Goal: Task Accomplishment & Management: Manage account settings

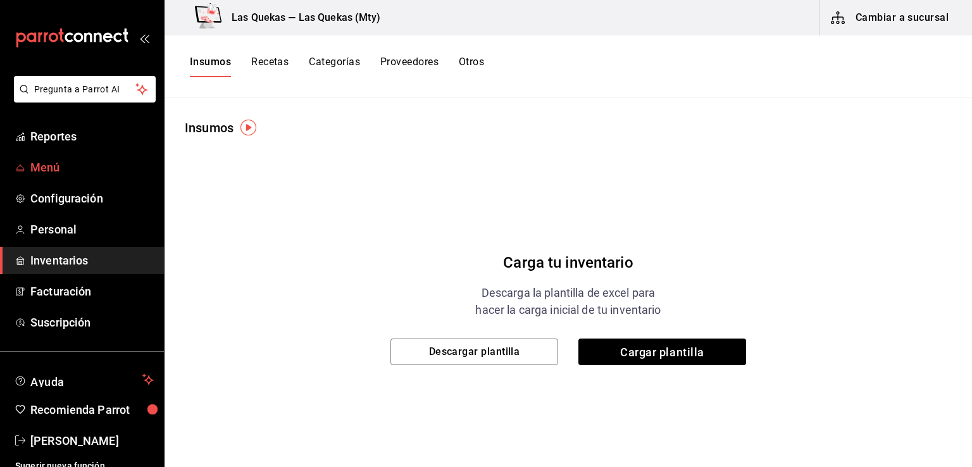
click at [60, 162] on span "Menú" at bounding box center [91, 167] width 123 height 17
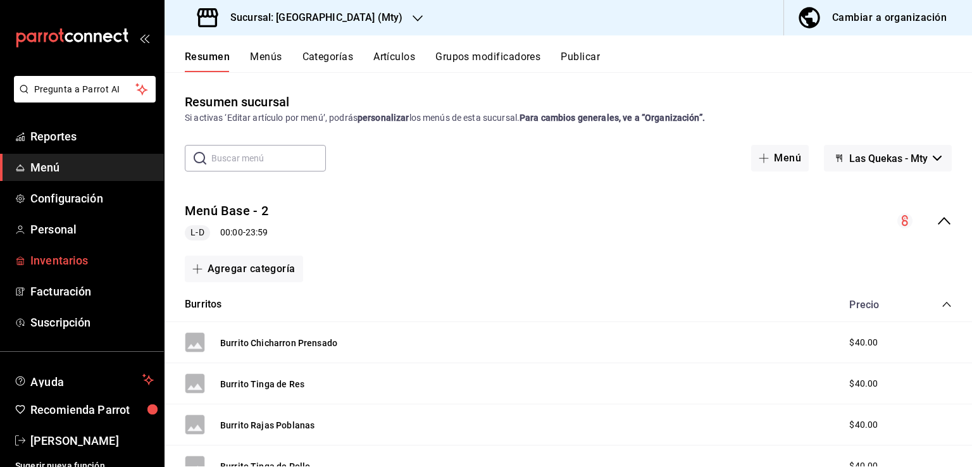
click at [56, 260] on span "Inventarios" at bounding box center [91, 260] width 123 height 17
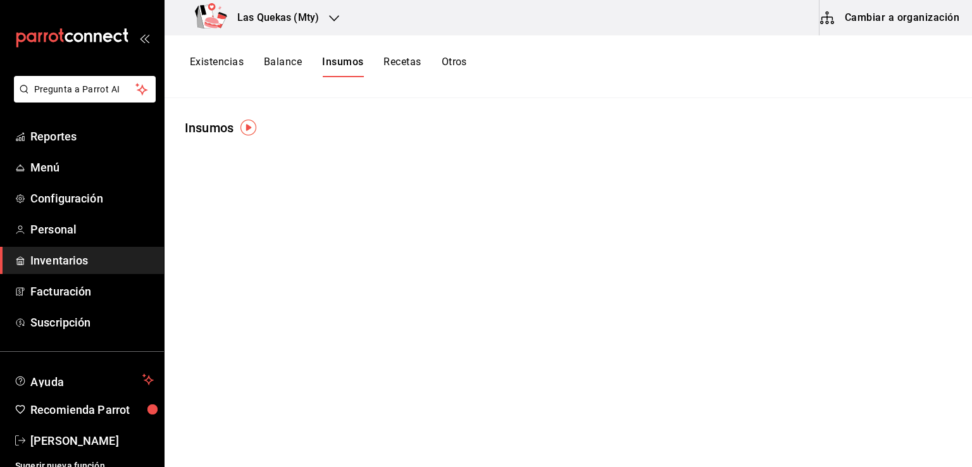
click at [279, 61] on button "Balance" at bounding box center [283, 67] width 38 height 22
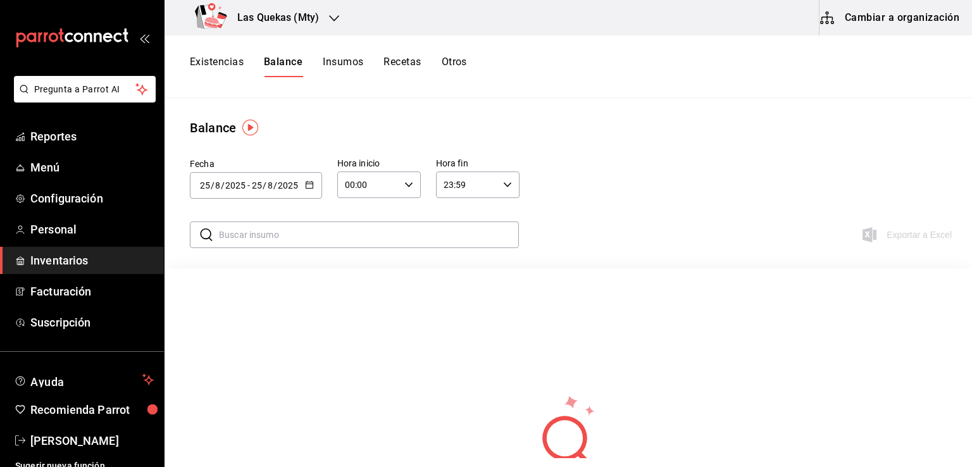
click at [203, 57] on button "Existencias" at bounding box center [217, 67] width 54 height 22
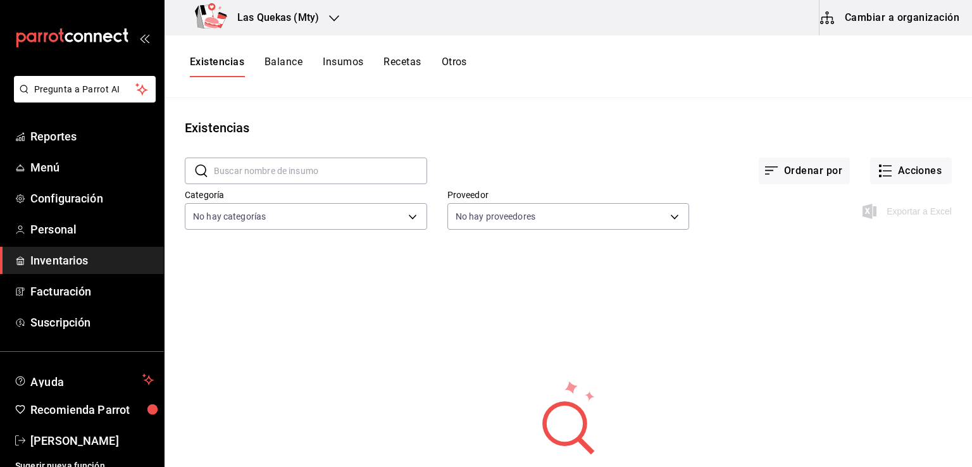
click at [413, 59] on button "Recetas" at bounding box center [402, 67] width 37 height 22
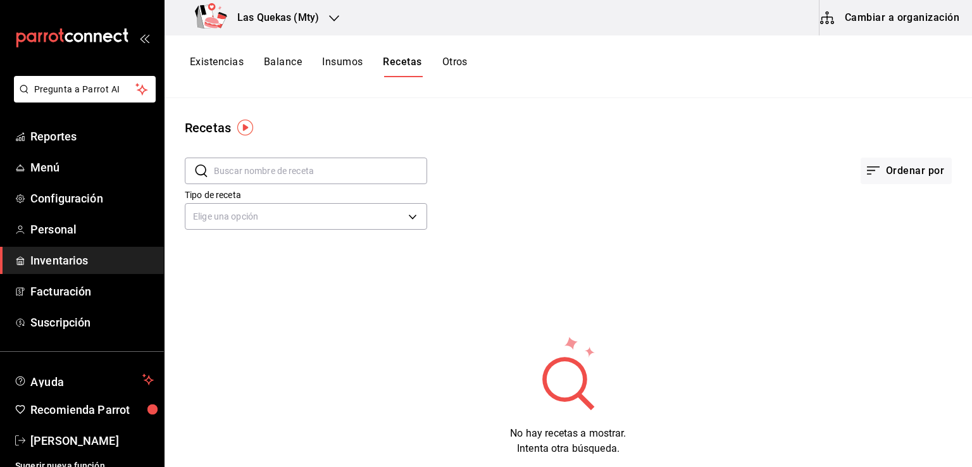
click at [457, 61] on button "Otros" at bounding box center [454, 67] width 25 height 22
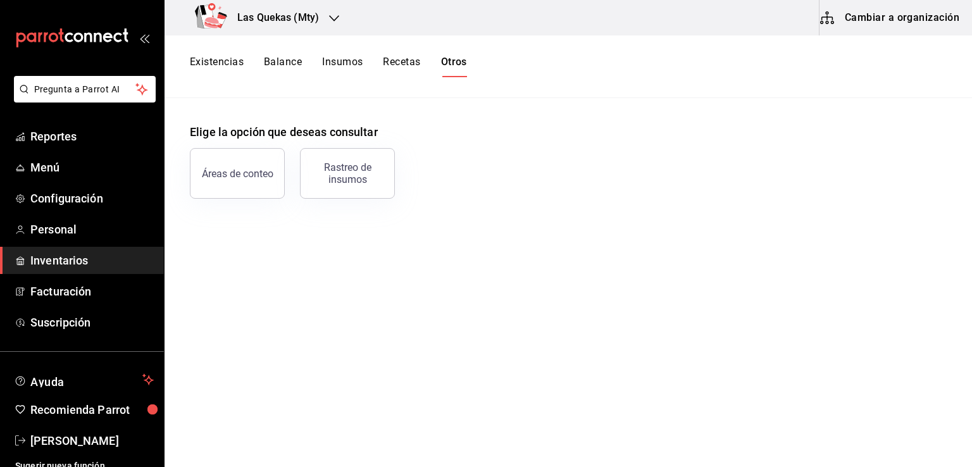
click at [352, 54] on div "Existencias Balance Insumos Recetas Otros" at bounding box center [569, 66] width 808 height 63
click at [59, 259] on span "Inventarios" at bounding box center [91, 260] width 123 height 17
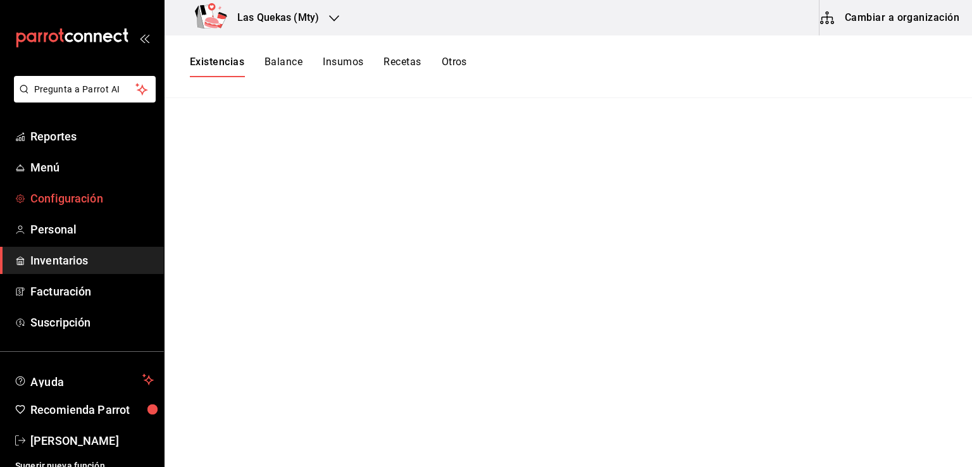
click at [58, 197] on span "Configuración" at bounding box center [91, 198] width 123 height 17
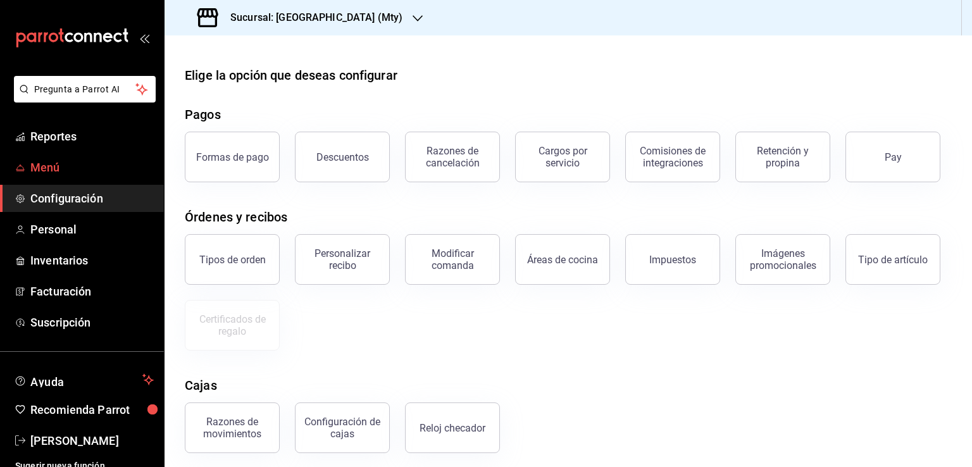
click at [48, 175] on span "Menú" at bounding box center [91, 167] width 123 height 17
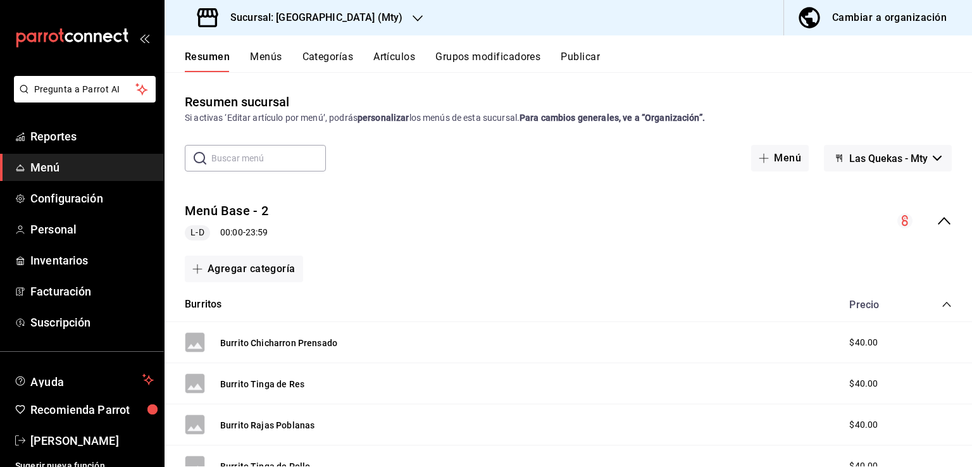
click at [841, 27] on button "Cambiar a organización" at bounding box center [873, 17] width 178 height 35
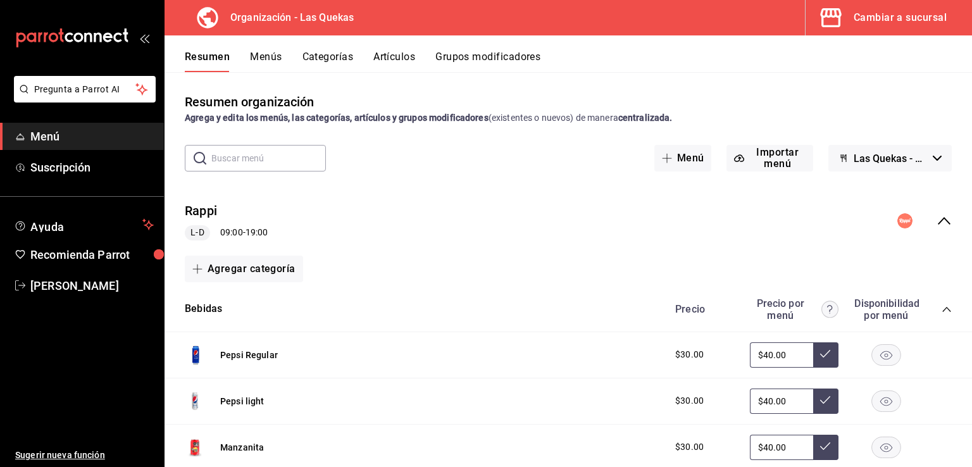
click at [277, 54] on button "Menús" at bounding box center [266, 62] width 32 height 22
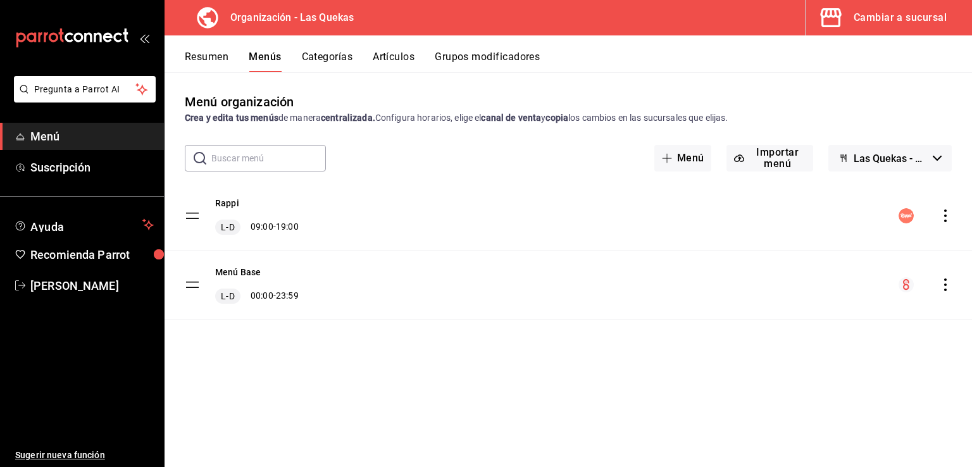
click at [951, 289] on icon "actions" at bounding box center [945, 285] width 13 height 13
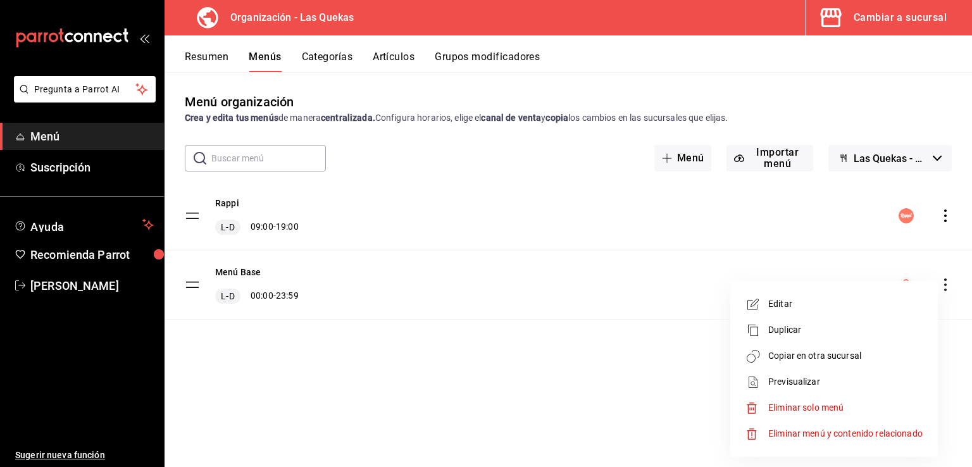
click at [434, 344] on div at bounding box center [486, 233] width 972 height 467
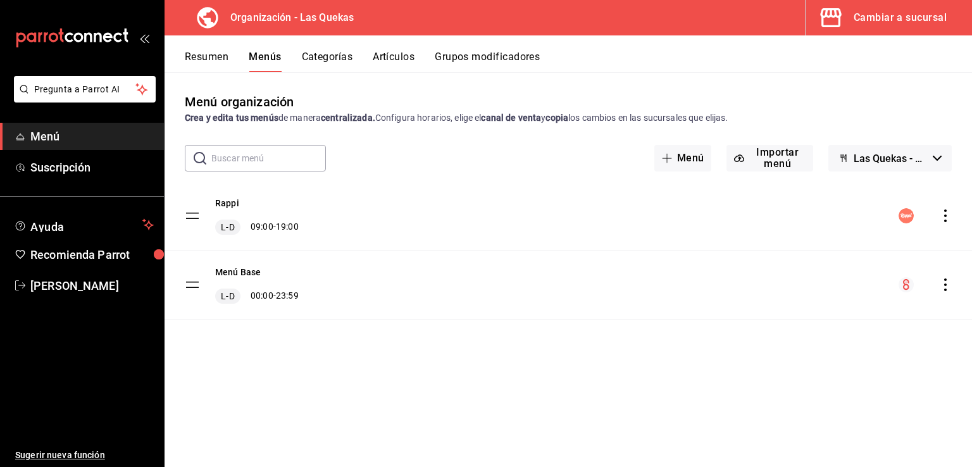
click at [332, 58] on button "Categorías" at bounding box center [327, 62] width 51 height 22
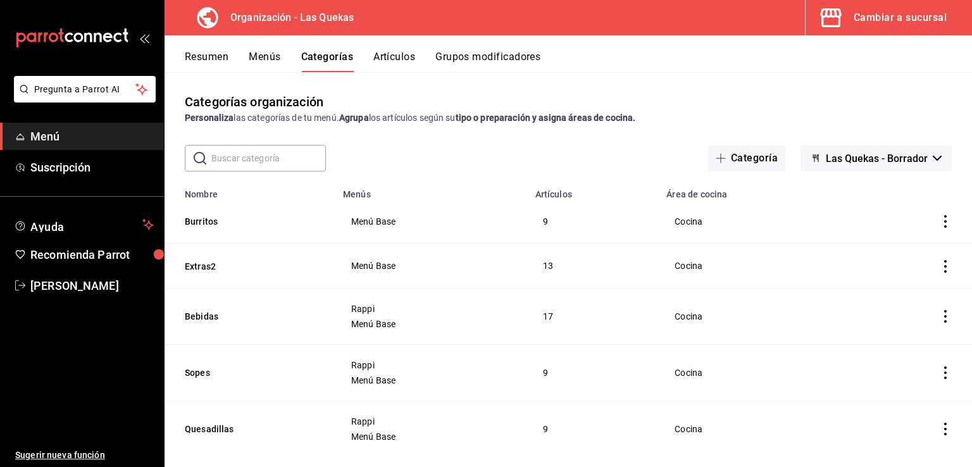
click at [395, 61] on button "Artículos" at bounding box center [394, 62] width 42 height 22
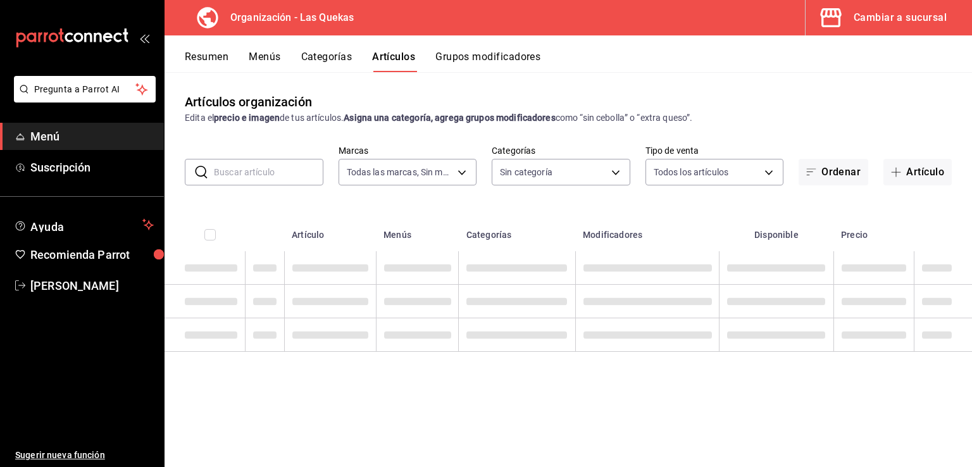
type input "10db9dd2-a01e-4e41-a06a-acad9392e6b8"
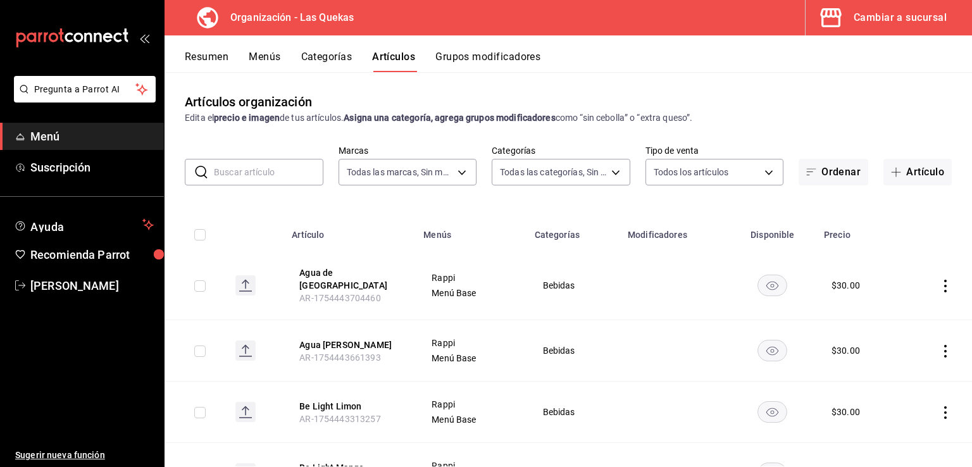
type input "f30465a1-924b-416d-808f-0fdde7a12ce6,790f2478-a427-4185-acbb-ab606dc387bc,f5e40…"
click at [474, 58] on button "Grupos modificadores" at bounding box center [488, 62] width 105 height 22
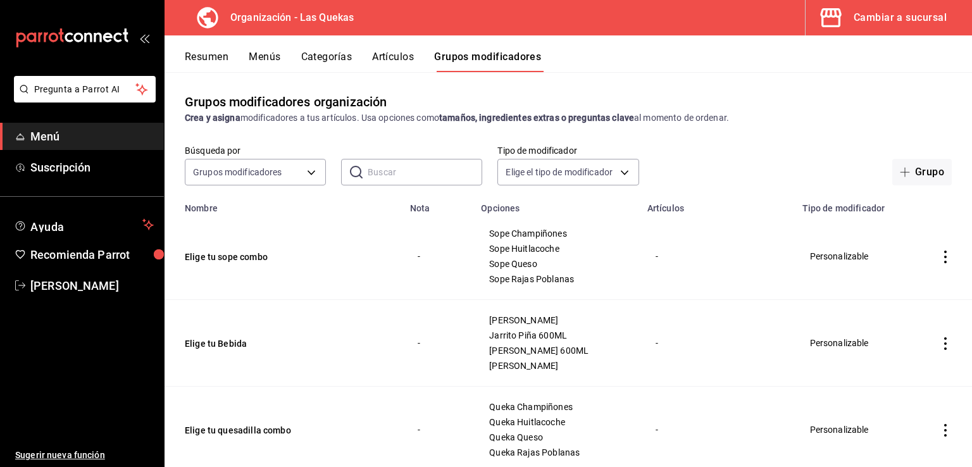
click at [213, 57] on button "Resumen" at bounding box center [207, 62] width 44 height 22
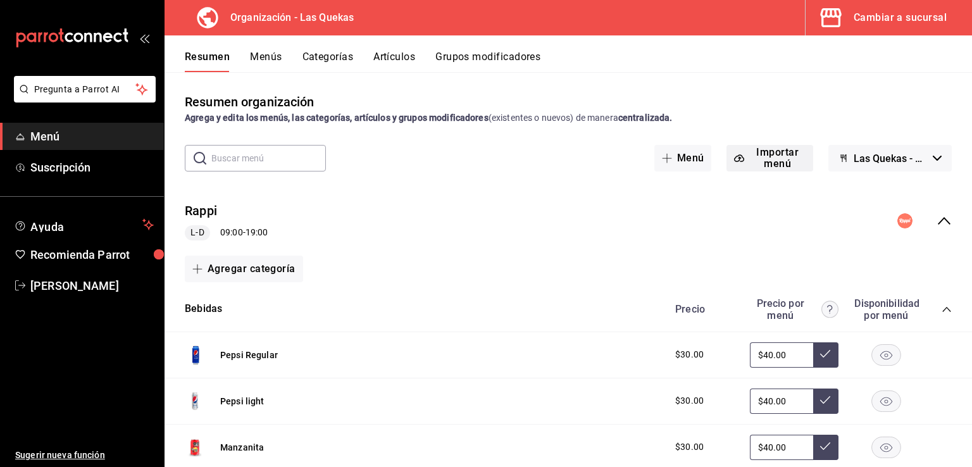
click at [761, 161] on button "Importar menú" at bounding box center [770, 158] width 87 height 27
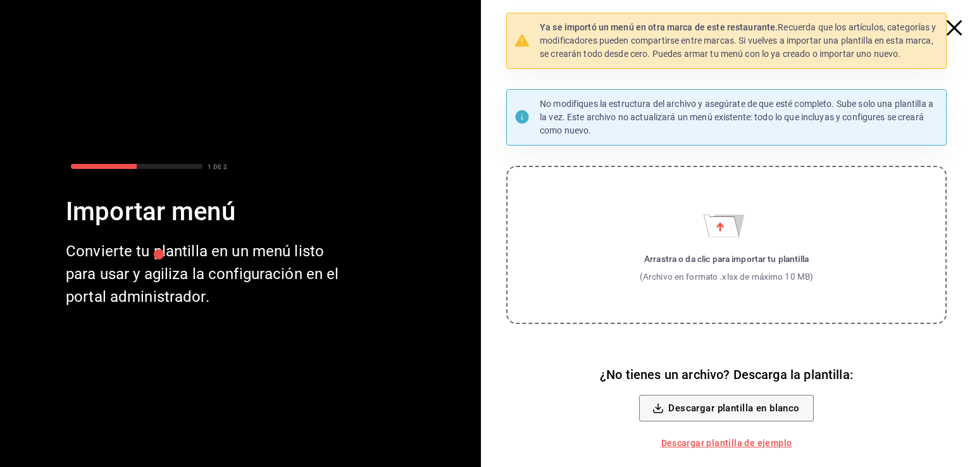
click at [758, 444] on link "Descargar plantilla de ejemplo" at bounding box center [726, 443] width 141 height 23
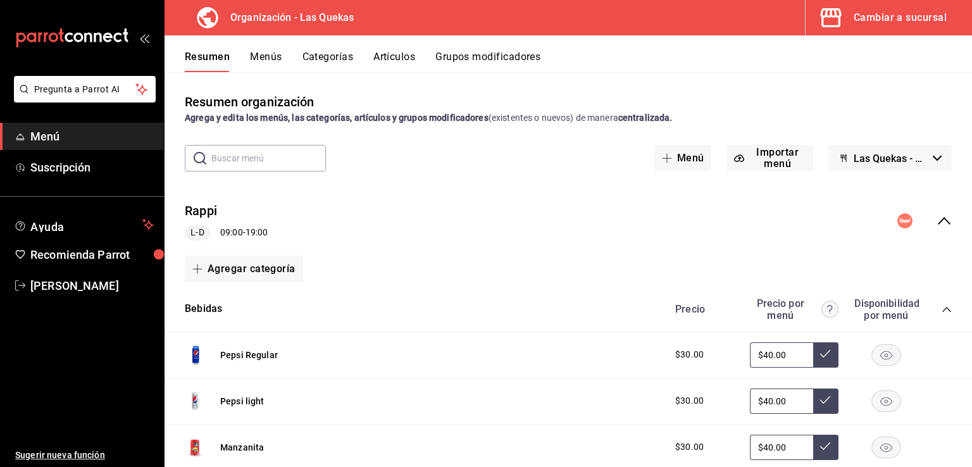
click at [263, 56] on button "Menús" at bounding box center [266, 62] width 32 height 22
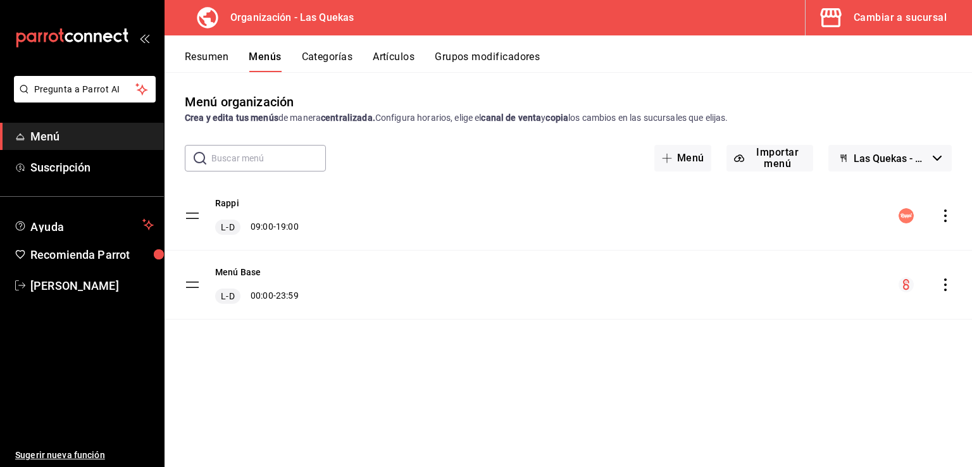
click at [330, 53] on button "Categorías" at bounding box center [327, 62] width 51 height 22
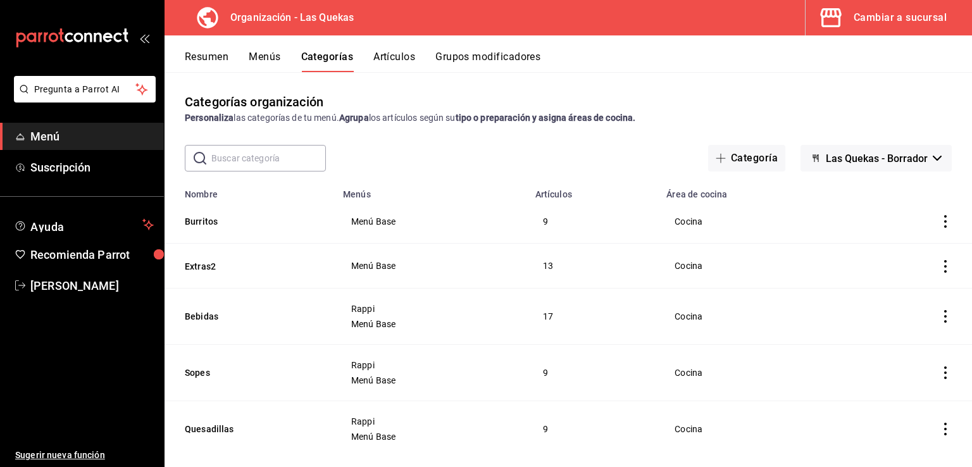
click at [874, 160] on span "Las Quekas - Borrador" at bounding box center [877, 159] width 102 height 12
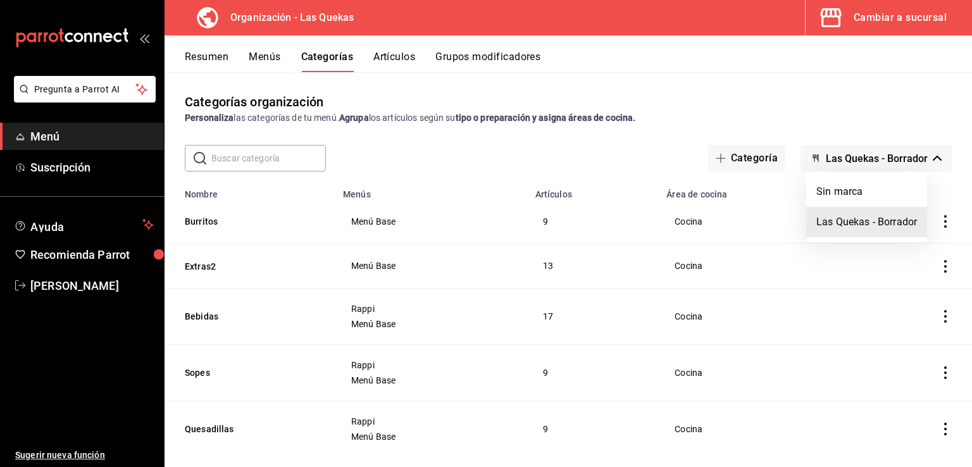
click at [874, 160] on div at bounding box center [486, 233] width 972 height 467
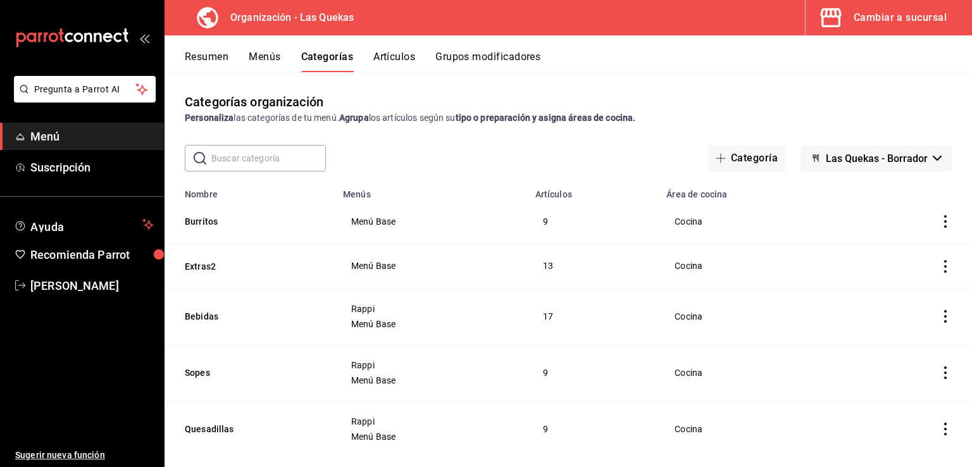
click at [903, 12] on div "Cambiar a sucursal" at bounding box center [900, 18] width 93 height 18
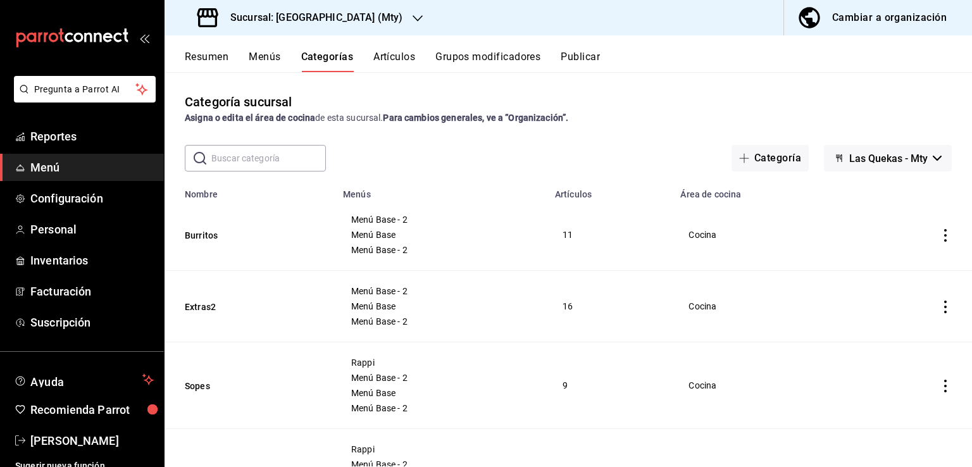
click at [40, 161] on span "Menú" at bounding box center [91, 167] width 123 height 17
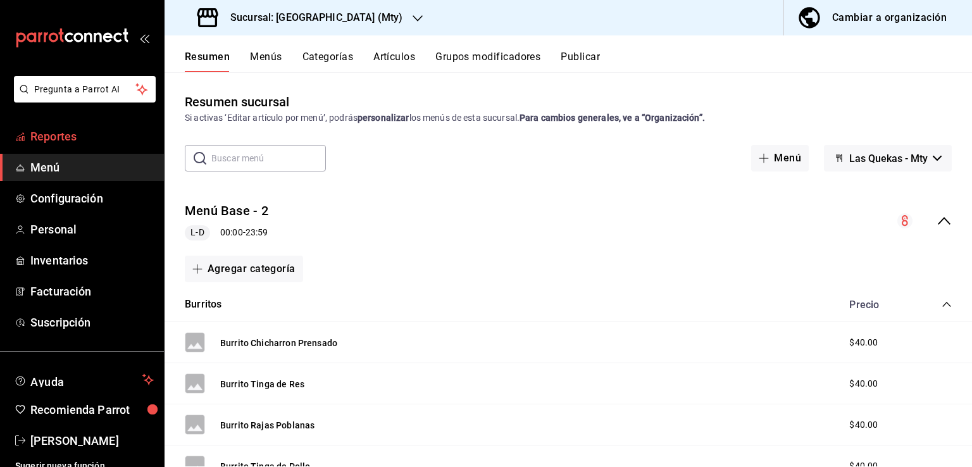
click at [58, 139] on span "Reportes" at bounding box center [91, 136] width 123 height 17
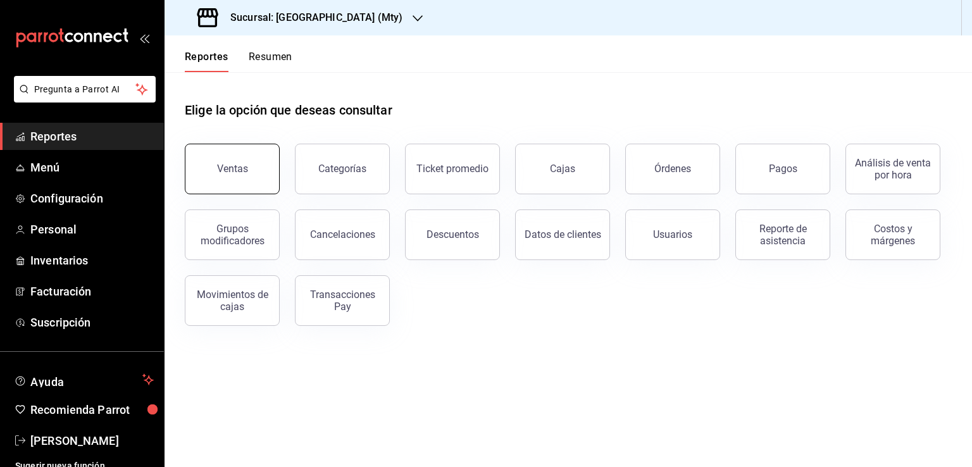
click at [249, 178] on button "Ventas" at bounding box center [232, 169] width 95 height 51
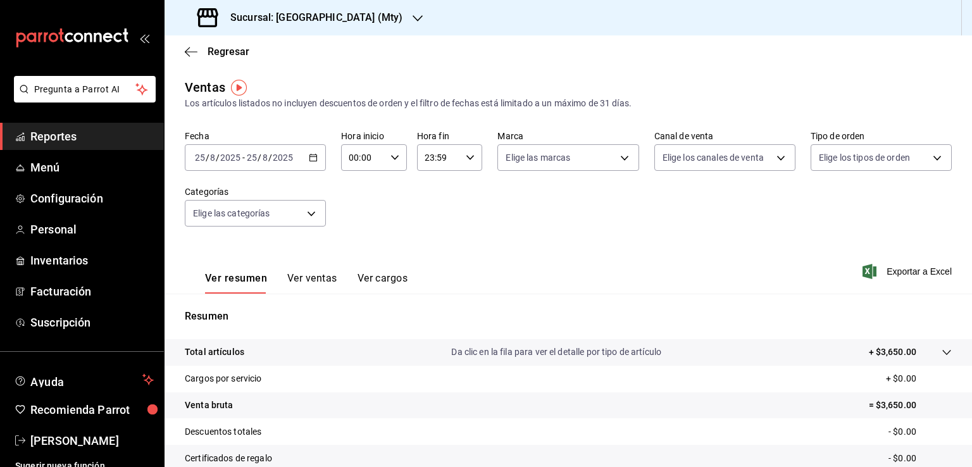
click at [406, 281] on button "Ver cargos" at bounding box center [383, 283] width 51 height 22
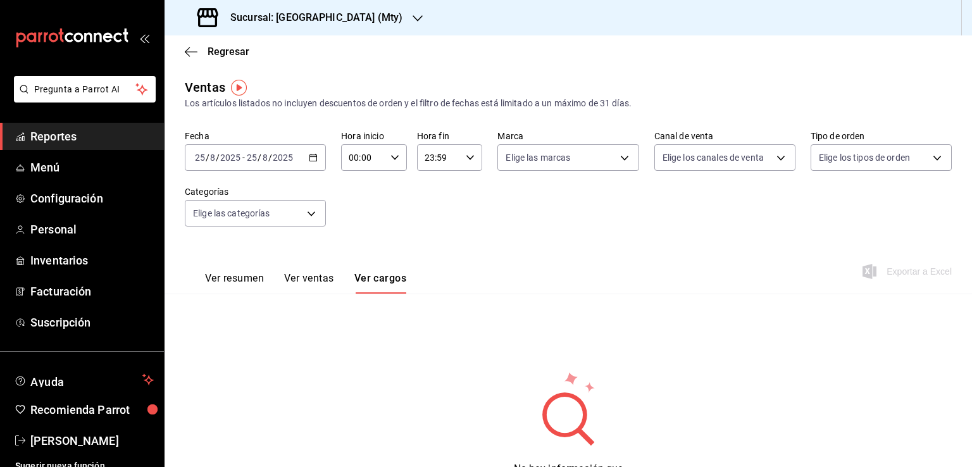
click at [328, 282] on button "Ver ventas" at bounding box center [309, 283] width 50 height 22
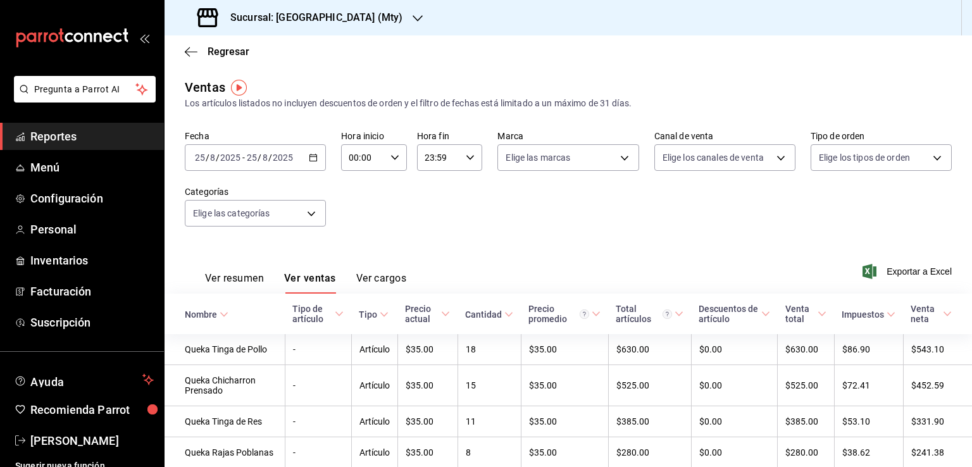
click at [244, 282] on button "Ver resumen" at bounding box center [234, 283] width 59 height 22
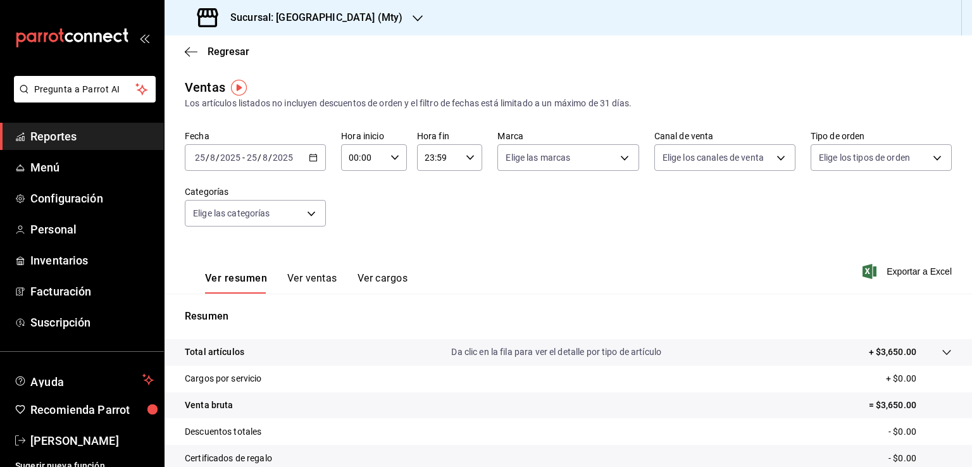
click at [312, 158] on icon "button" at bounding box center [313, 157] width 9 height 9
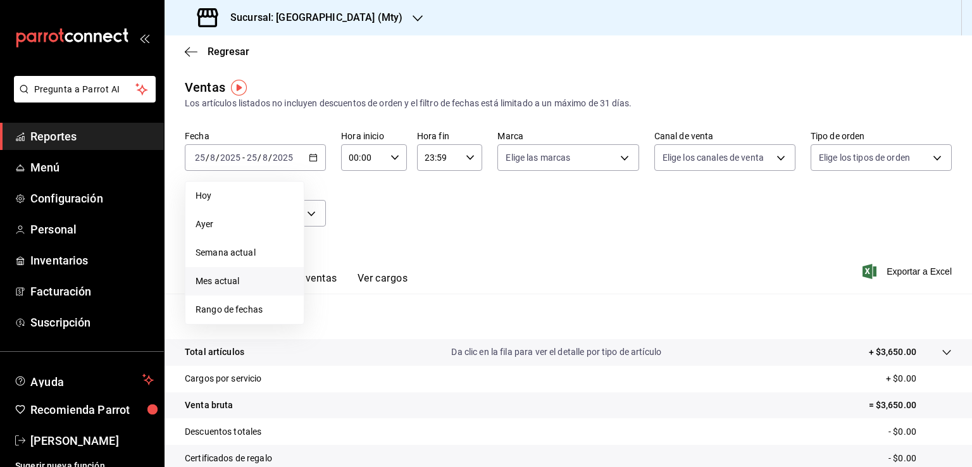
click at [233, 282] on span "Mes actual" at bounding box center [245, 281] width 98 height 13
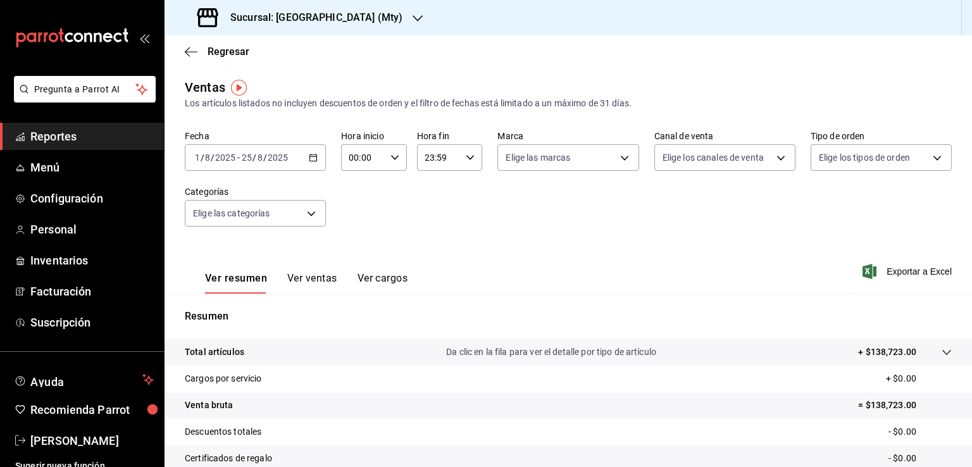
click at [327, 20] on h3 "Sucursal: [GEOGRAPHIC_DATA] (Mty)" at bounding box center [311, 17] width 182 height 15
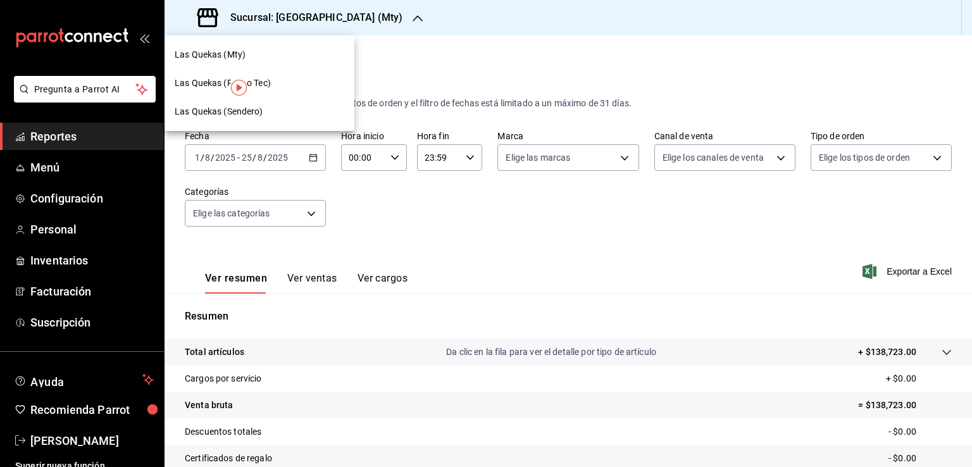
click at [202, 78] on span "Las Quekas (Paseo Tec)" at bounding box center [223, 83] width 96 height 13
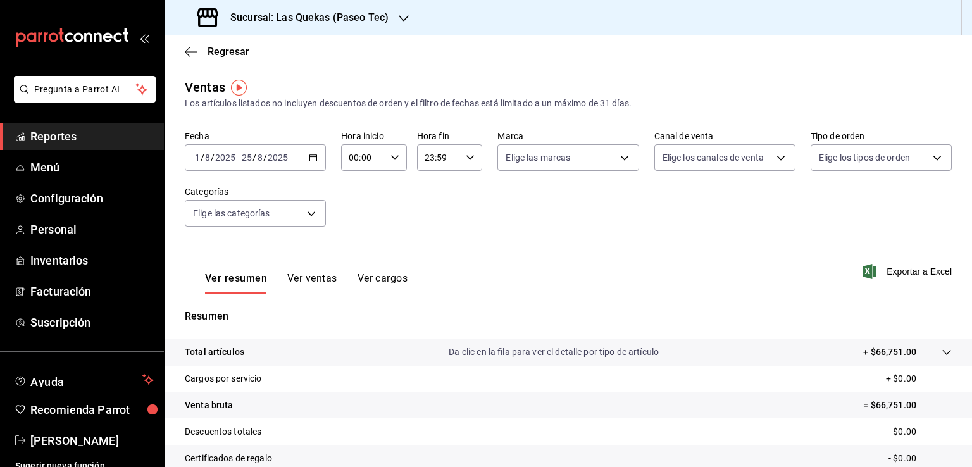
click at [58, 135] on span "Reportes" at bounding box center [91, 136] width 123 height 17
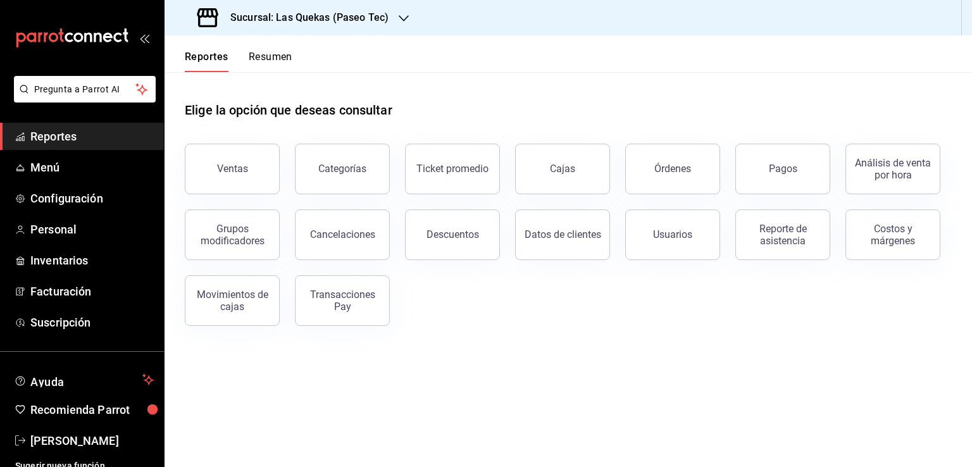
click at [256, 53] on button "Resumen" at bounding box center [271, 62] width 44 height 22
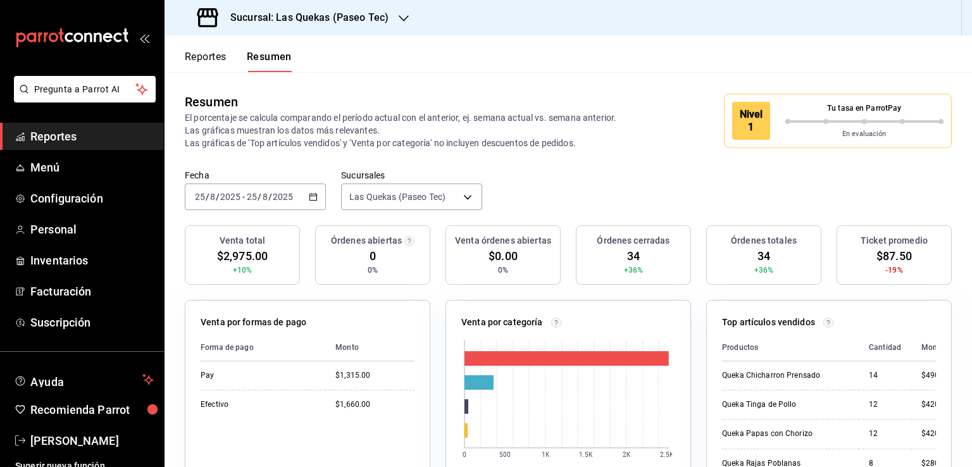
click at [408, 18] on div "Sucursal: Las Quekas (Paseo Tec)" at bounding box center [294, 17] width 239 height 35
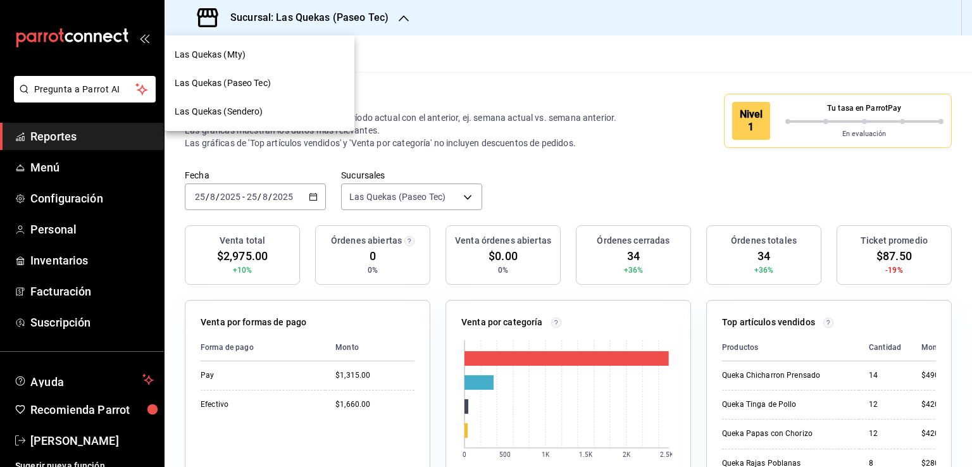
click at [408, 18] on div at bounding box center [486, 233] width 972 height 467
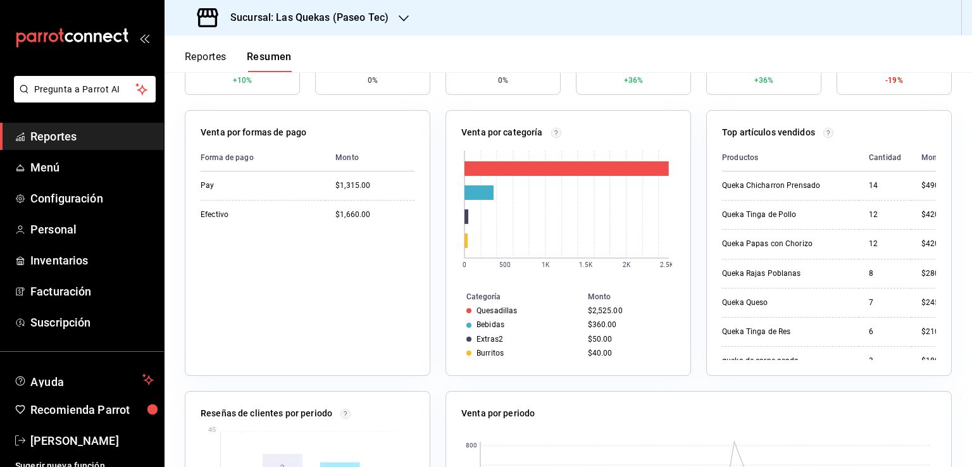
scroll to position [63, 0]
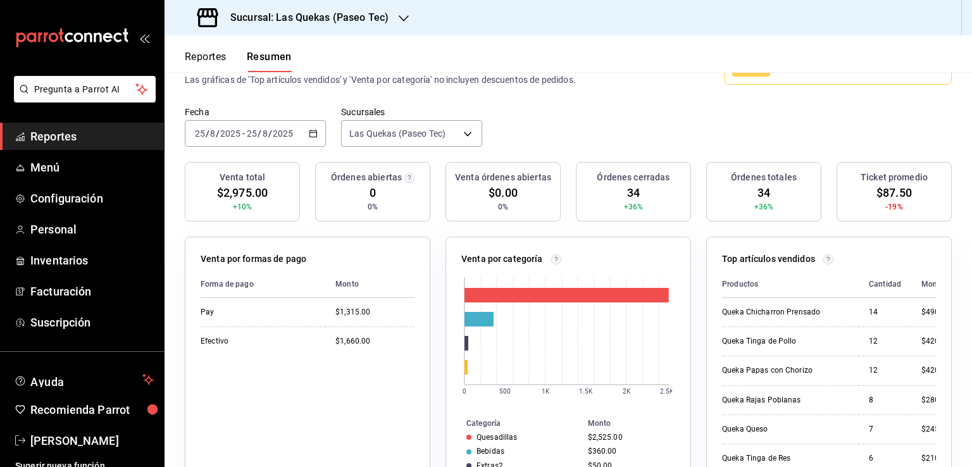
click at [312, 130] on \(Stroke\) "button" at bounding box center [314, 133] width 8 height 7
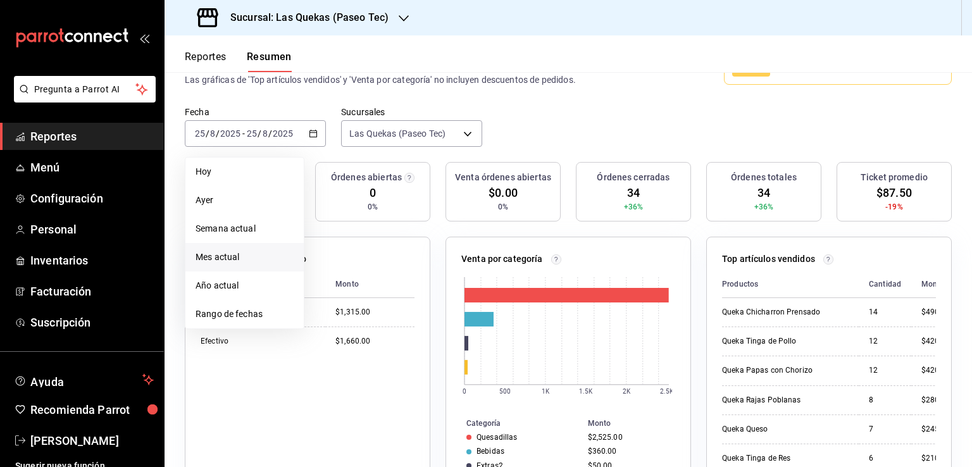
click at [237, 261] on span "Mes actual" at bounding box center [245, 257] width 98 height 13
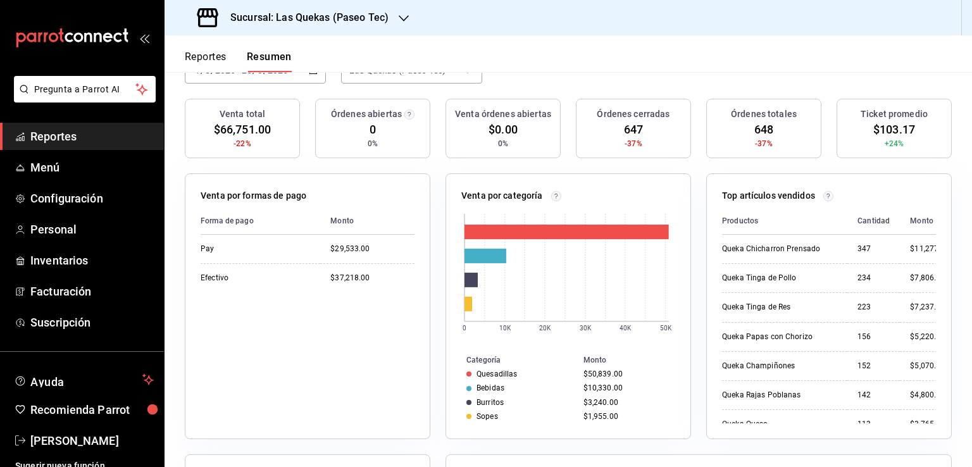
scroll to position [0, 0]
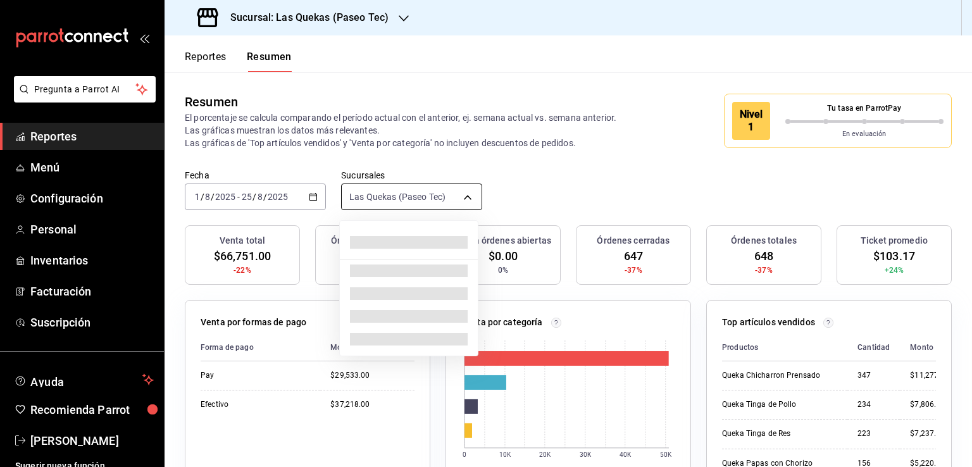
click at [459, 197] on body "Pregunta a Parrot AI Reportes Menú Configuración Personal Inventarios Facturaci…" at bounding box center [486, 233] width 972 height 467
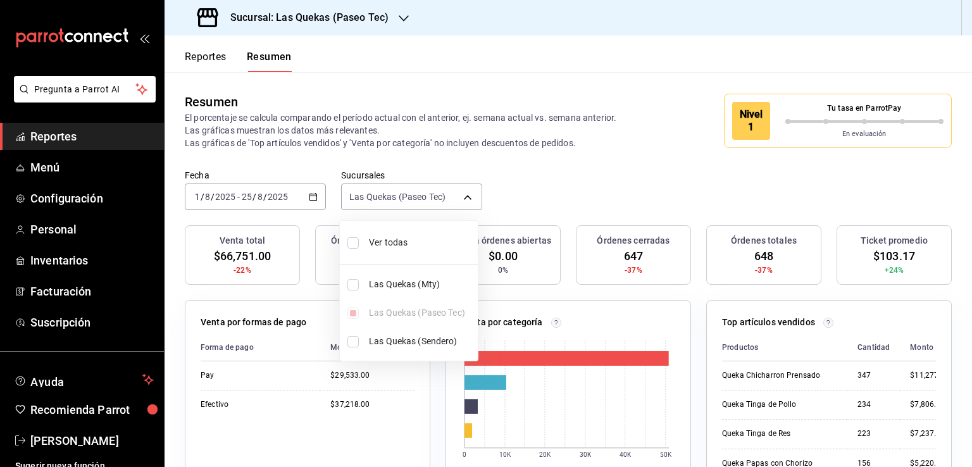
click at [353, 288] on input "checkbox" at bounding box center [353, 284] width 11 height 11
checkbox input "true"
type input "[object Object],[object Object]"
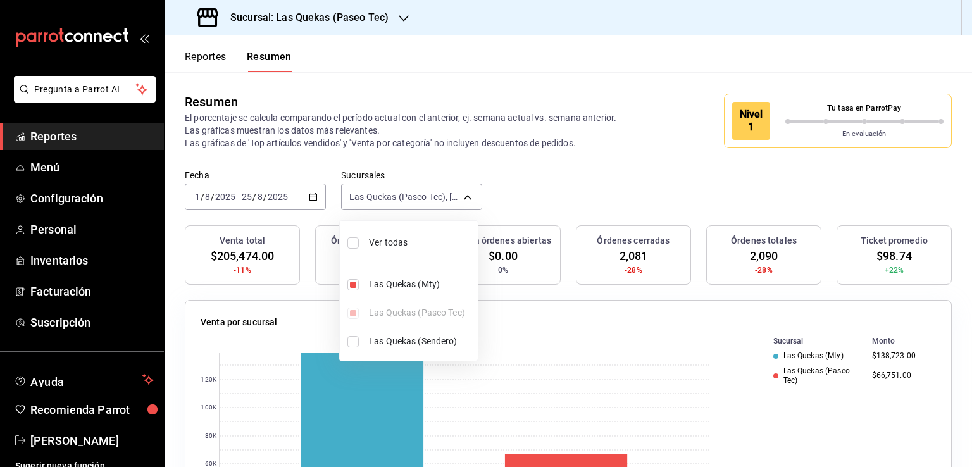
click at [554, 192] on div at bounding box center [486, 233] width 972 height 467
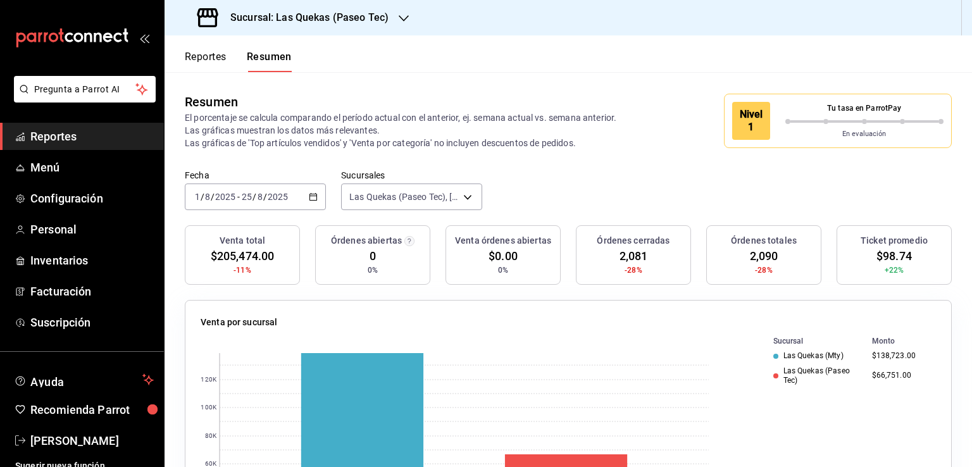
click at [399, 14] on icon "button" at bounding box center [404, 18] width 10 height 10
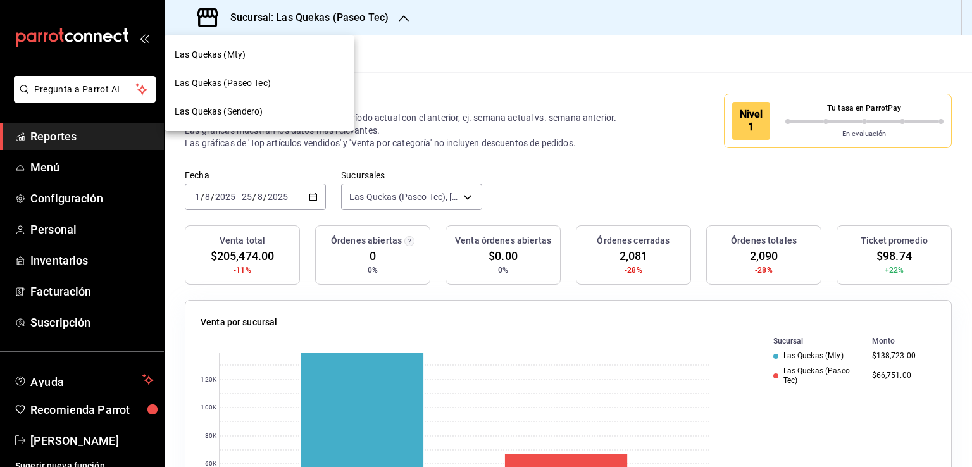
click at [216, 56] on span "Las Quekas (Mty)" at bounding box center [210, 54] width 71 height 13
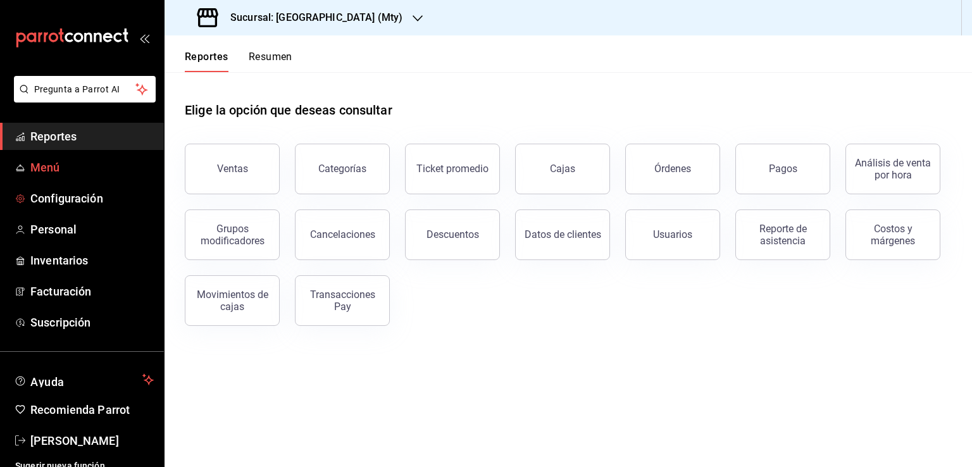
click at [51, 168] on span "Menú" at bounding box center [91, 167] width 123 height 17
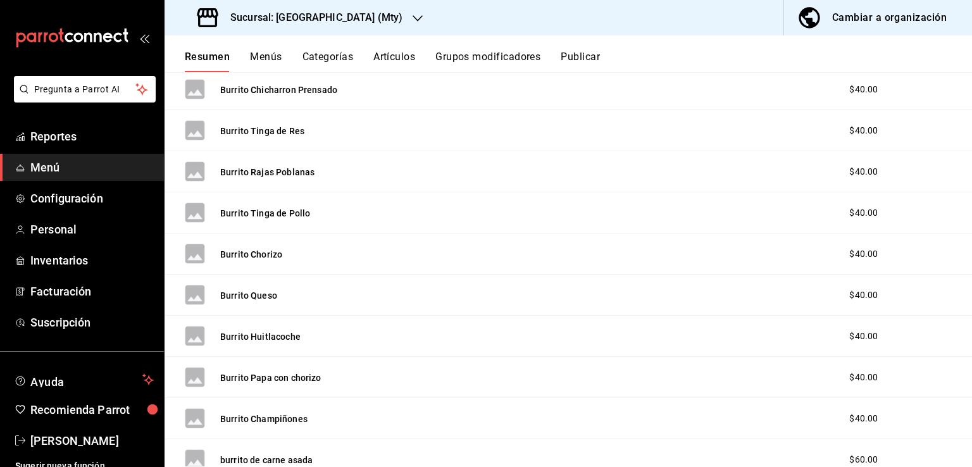
scroll to position [253, 0]
click at [266, 58] on button "Menús" at bounding box center [266, 62] width 32 height 22
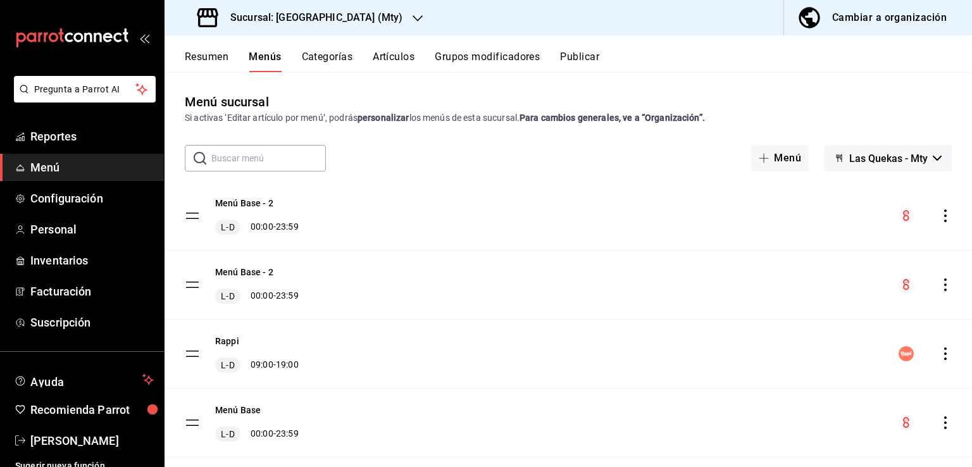
click at [337, 55] on button "Categorías" at bounding box center [327, 62] width 51 height 22
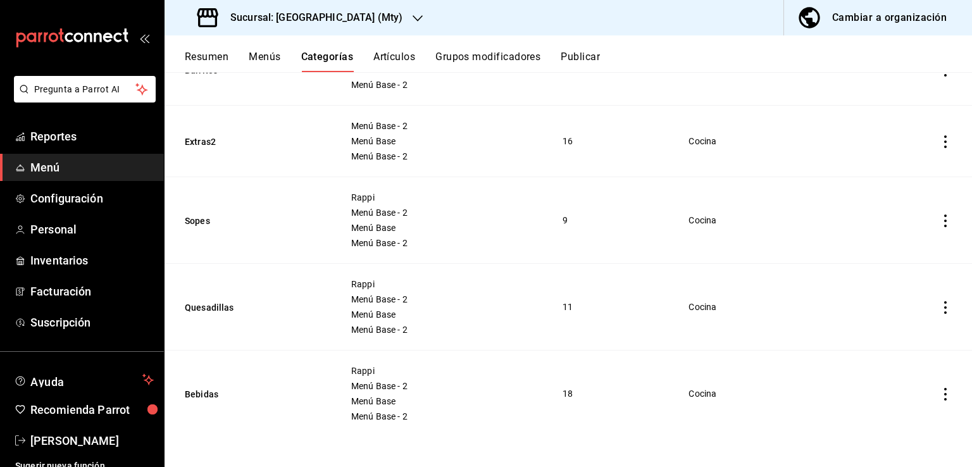
scroll to position [166, 0]
click at [210, 396] on button "Bebidas" at bounding box center [248, 393] width 127 height 13
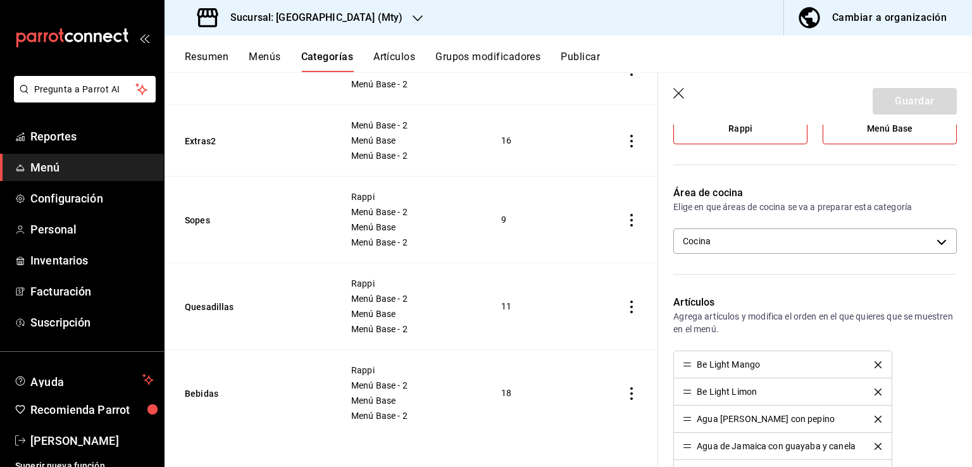
scroll to position [253, 0]
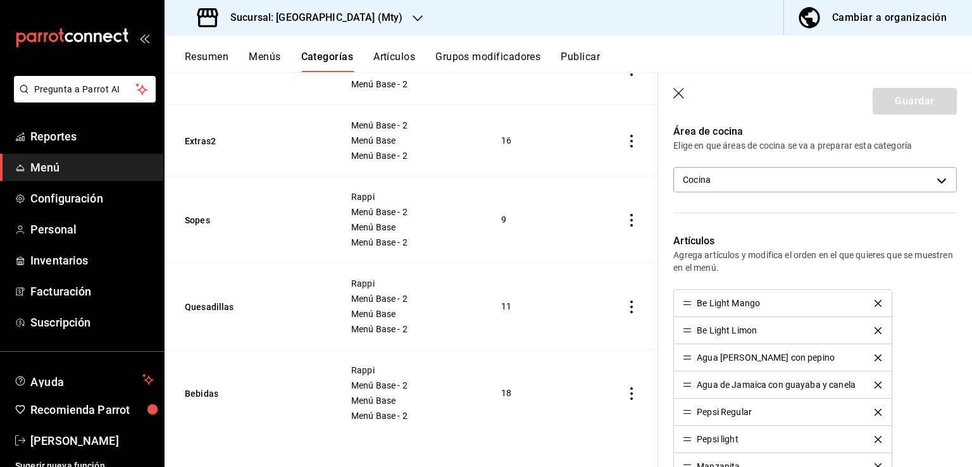
click at [195, 58] on button "Resumen" at bounding box center [207, 62] width 44 height 22
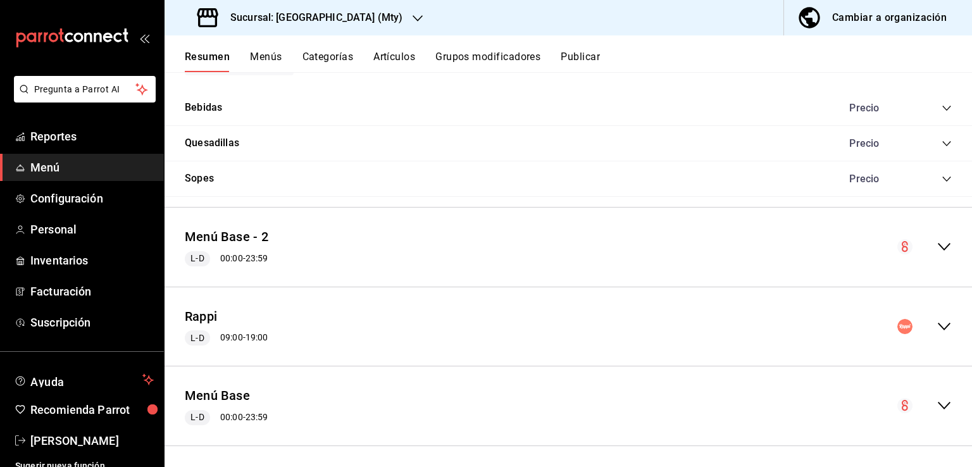
scroll to position [1365, 0]
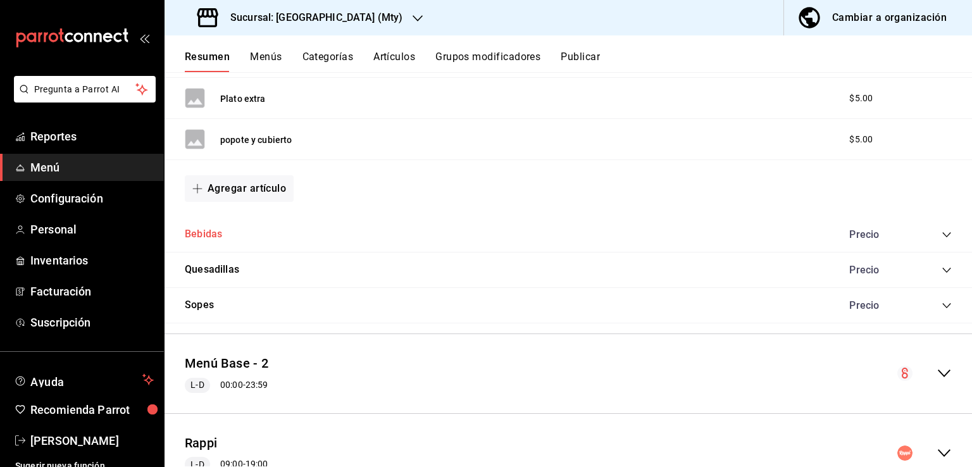
click at [213, 227] on button "Bebidas" at bounding box center [203, 234] width 37 height 15
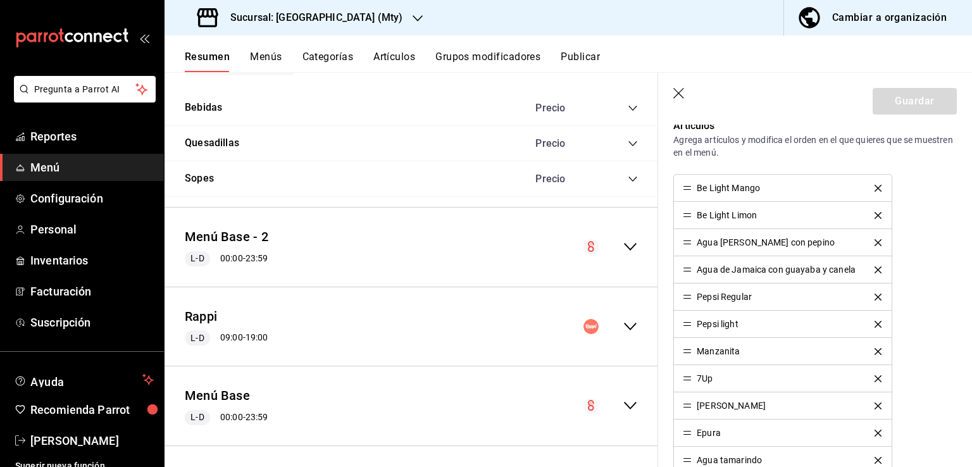
scroll to position [386, 0]
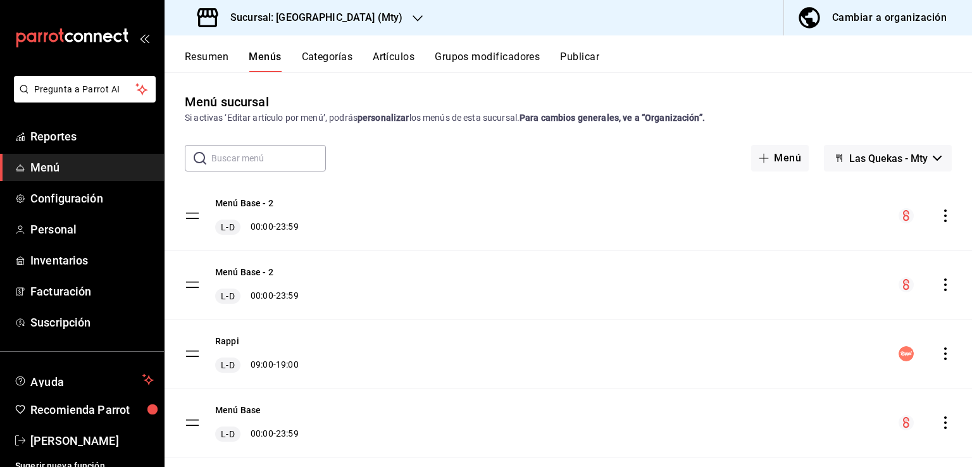
click at [215, 59] on button "Resumen" at bounding box center [207, 62] width 44 height 22
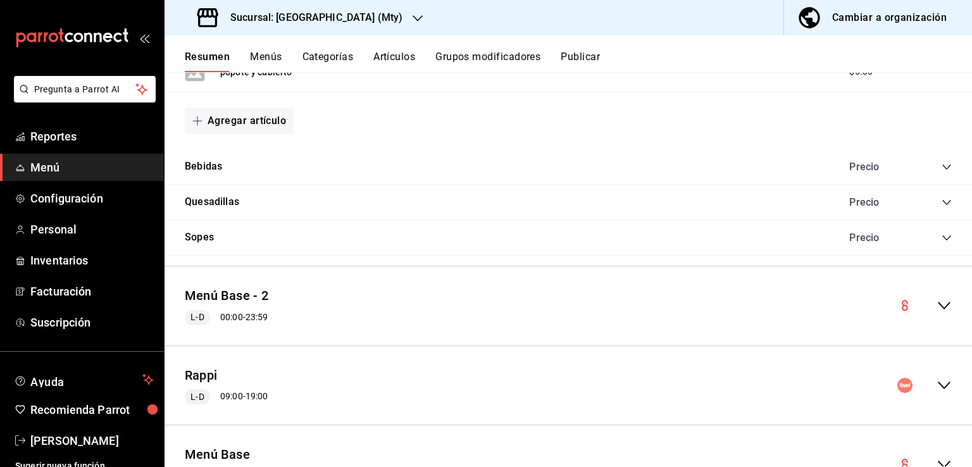
scroll to position [1456, 0]
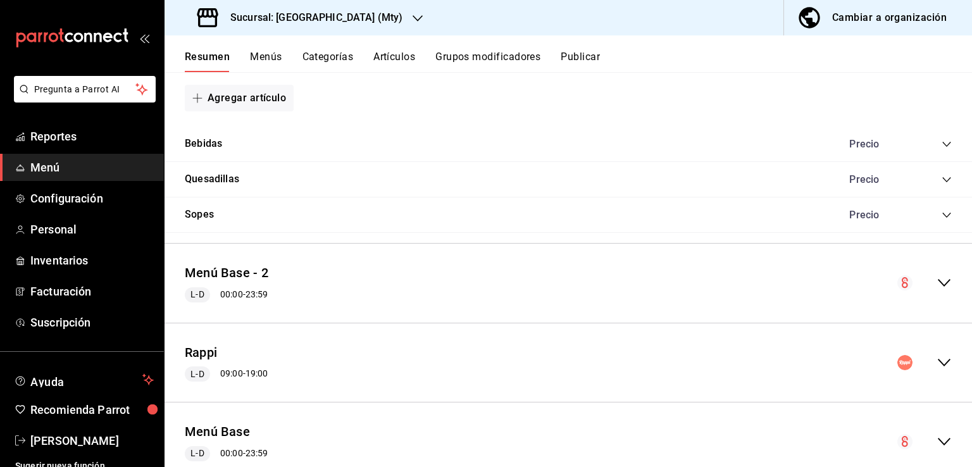
click at [268, 53] on button "Menús" at bounding box center [266, 62] width 32 height 22
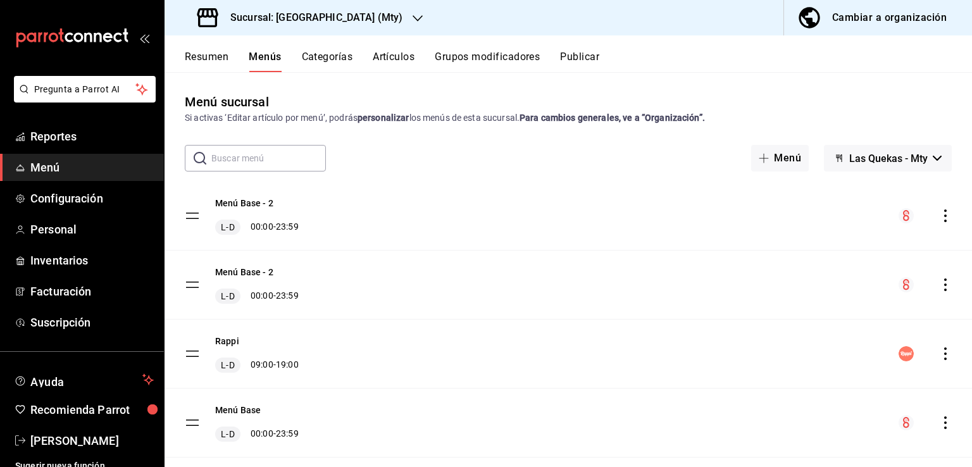
scroll to position [26, 0]
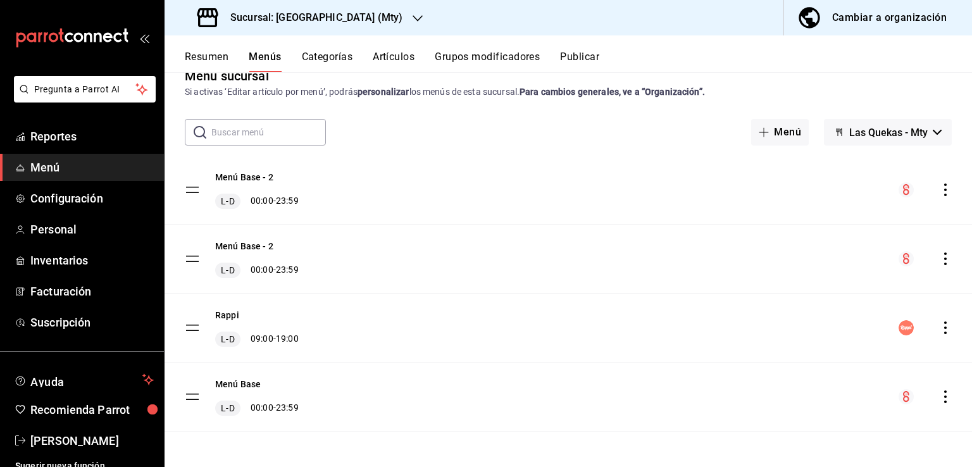
click at [939, 193] on icon "actions" at bounding box center [945, 190] width 13 height 13
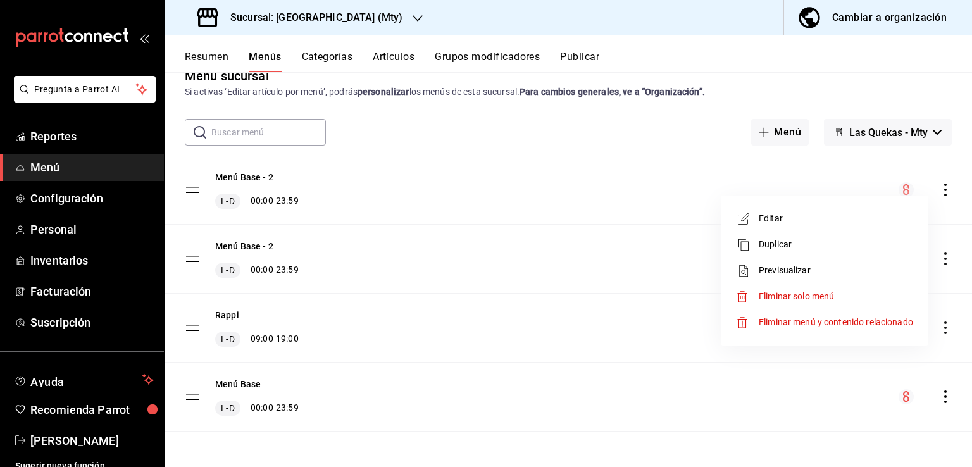
click at [248, 180] on div at bounding box center [486, 233] width 972 height 467
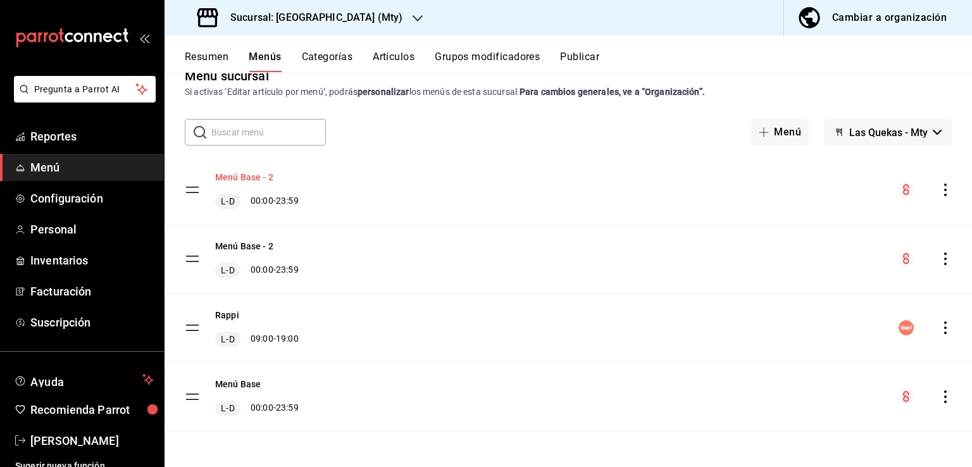
click at [254, 178] on button "Menú Base - 2" at bounding box center [244, 177] width 58 height 13
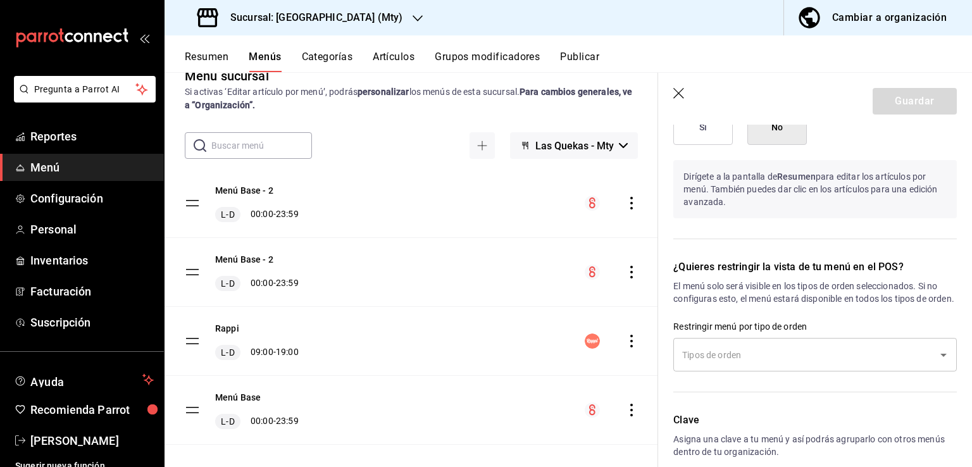
scroll to position [896, 0]
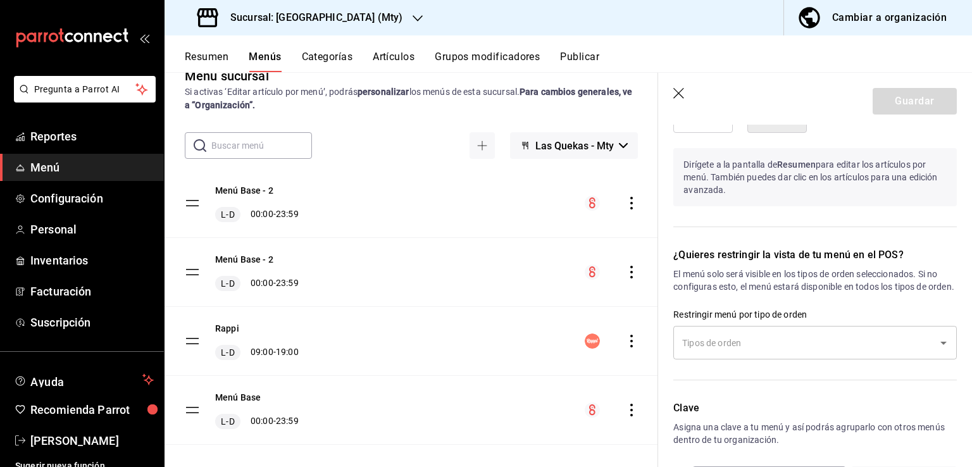
click at [936, 351] on icon "Open" at bounding box center [943, 342] width 15 height 15
click at [871, 416] on p "Clave" at bounding box center [816, 408] width 284 height 15
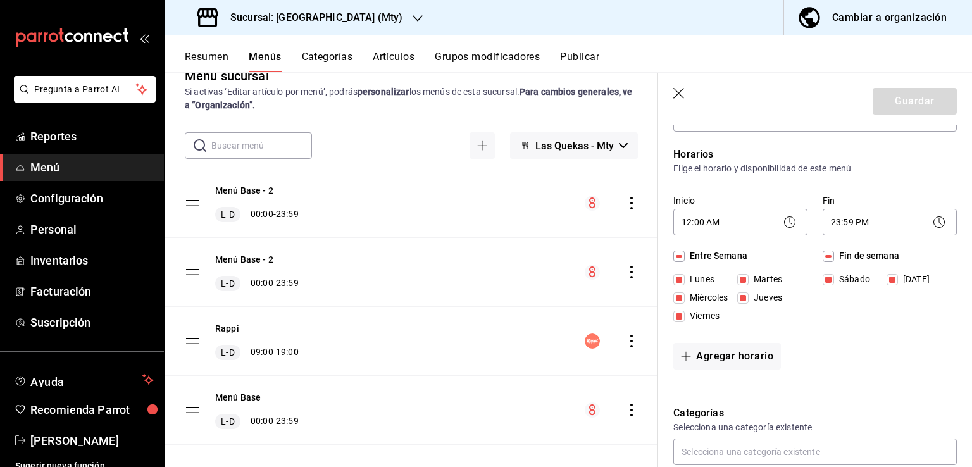
scroll to position [0, 0]
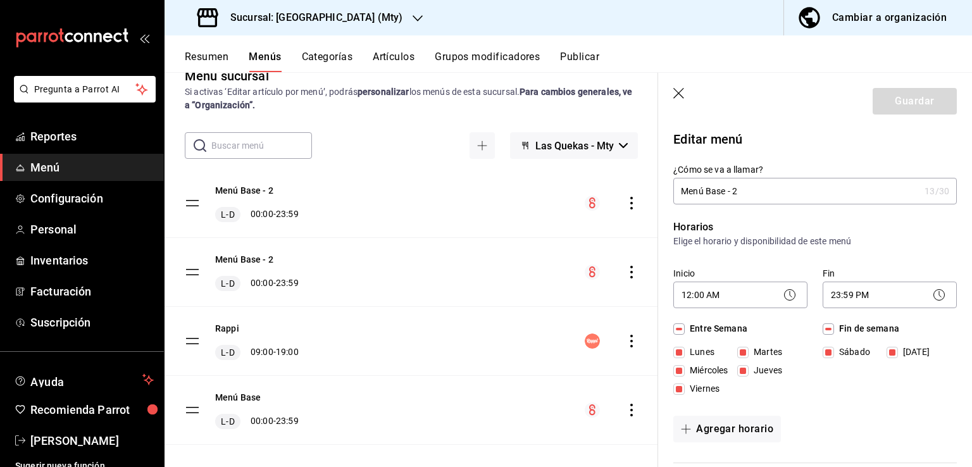
click at [681, 92] on icon "button" at bounding box center [680, 94] width 13 height 13
checkbox input "false"
type input "1756180358806"
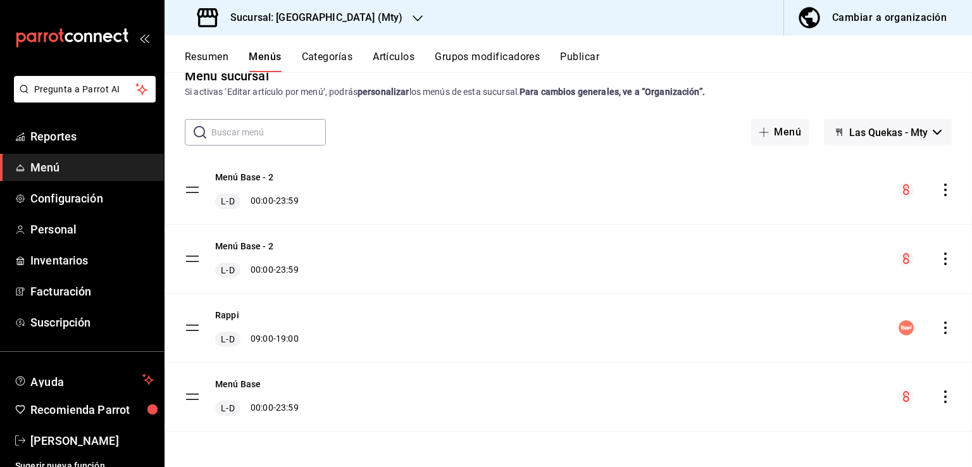
checkbox input "false"
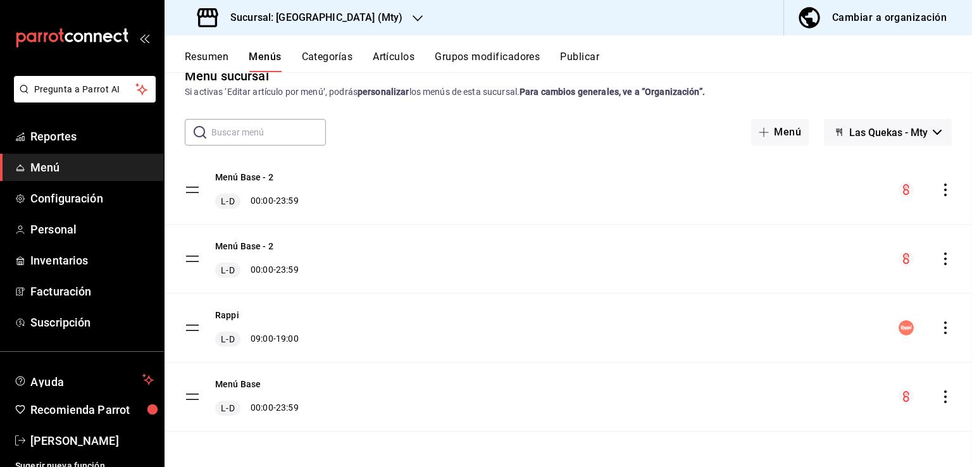
checkbox input "false"
click at [334, 61] on button "Categorías" at bounding box center [327, 62] width 51 height 22
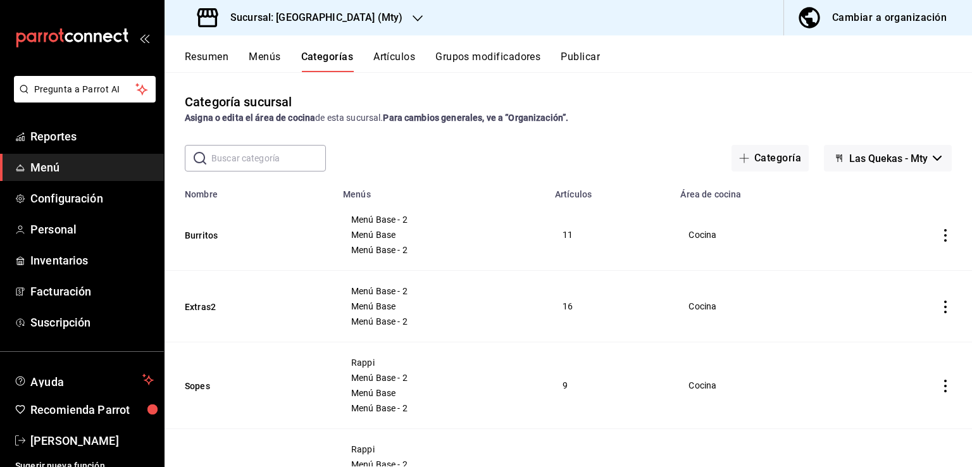
click at [399, 60] on button "Artículos" at bounding box center [394, 62] width 42 height 22
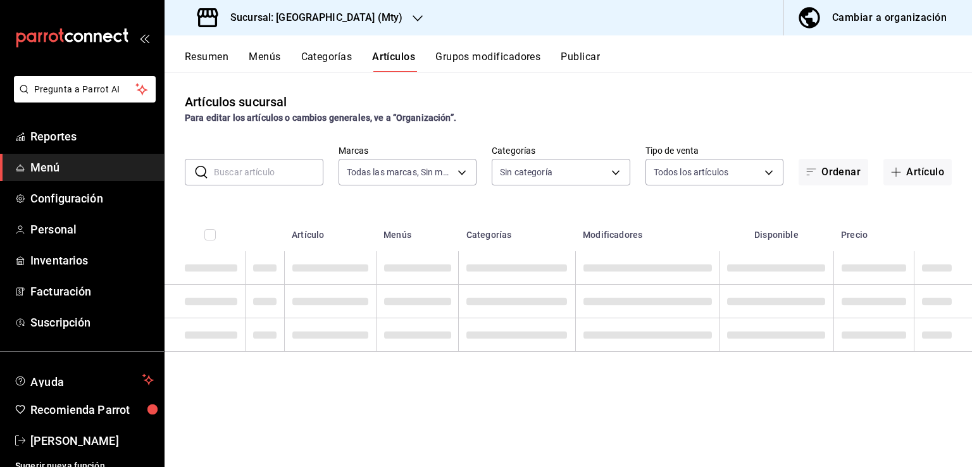
type input "eeb6ea17-fe7d-4f68-9932-f33fb42bf8d1"
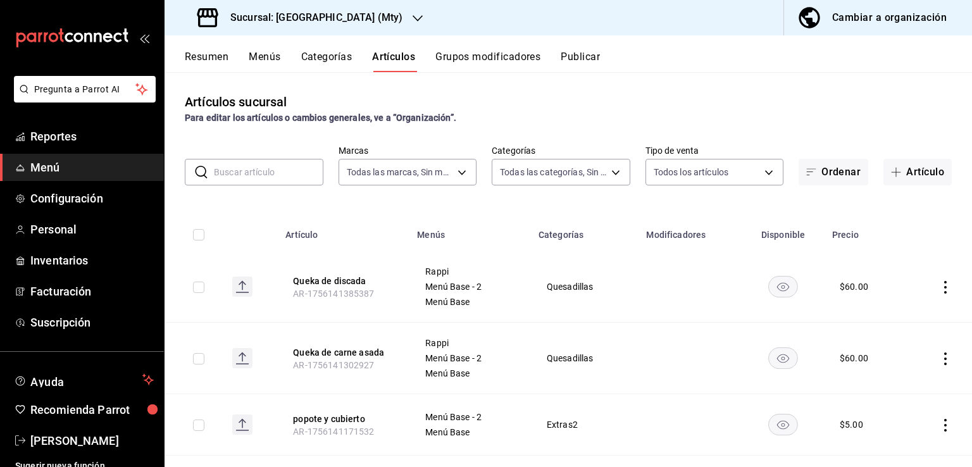
type input "835cc6e1-1bdb-4aae-95fc-1d158cfb171b,dbb648f0-bb07-4eec-8b78-83c301d0dde7,0371c…"
click at [541, 175] on body "Pregunta a Parrot AI Reportes Menú Configuración Personal Inventarios Facturaci…" at bounding box center [486, 233] width 972 height 467
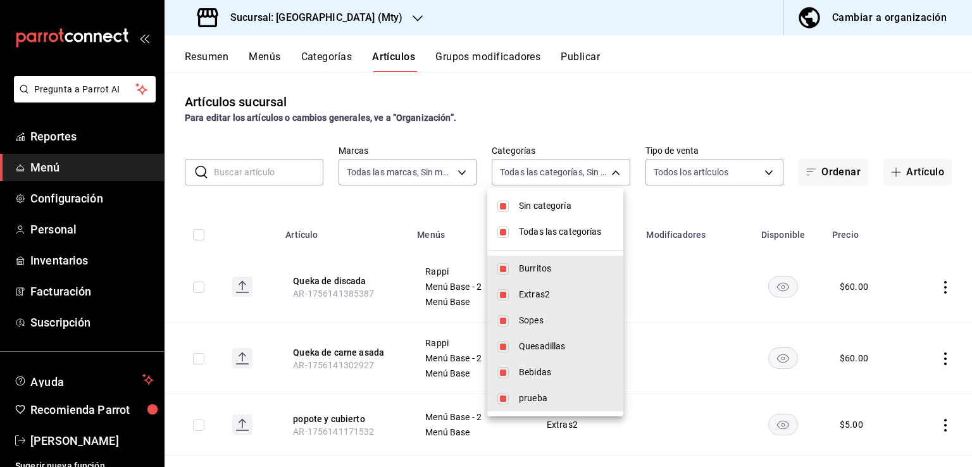
click at [506, 229] on input "checkbox" at bounding box center [503, 232] width 11 height 11
checkbox input "false"
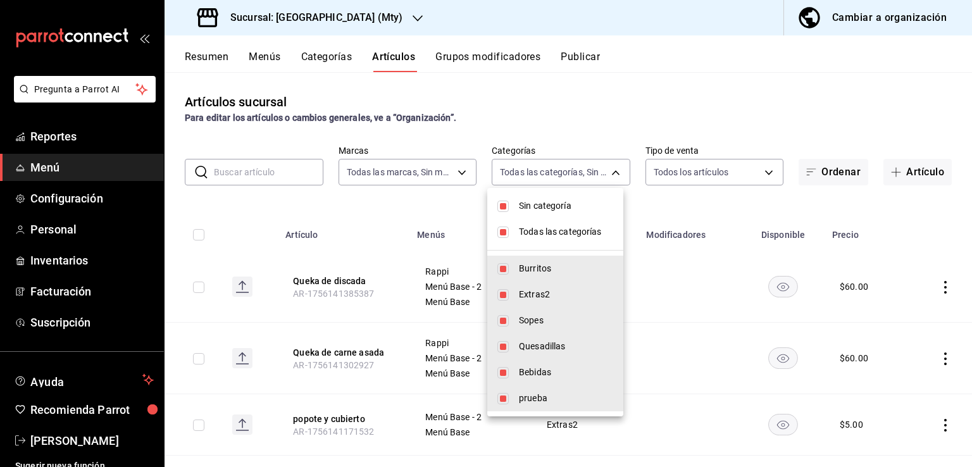
checkbox input "false"
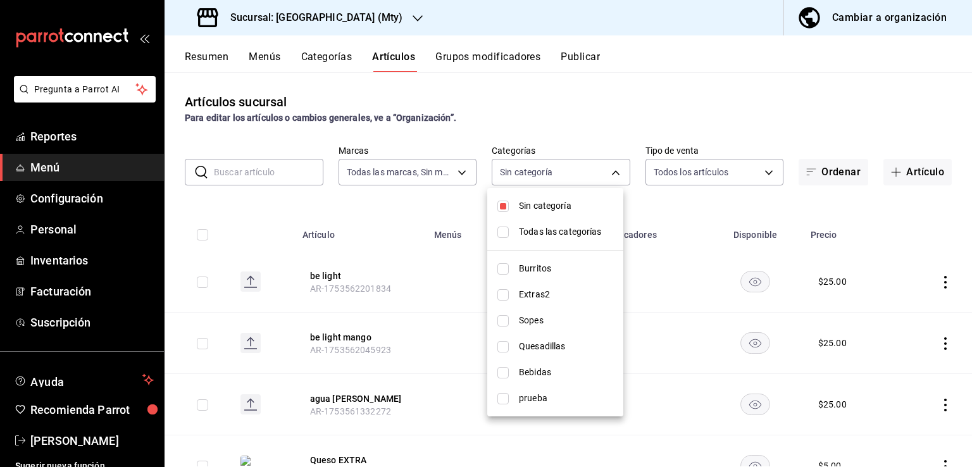
click at [506, 233] on input "checkbox" at bounding box center [503, 232] width 11 height 11
checkbox input "true"
type input "835cc6e1-1bdb-4aae-95fc-1d158cfb171b,dbb648f0-bb07-4eec-8b78-83c301d0dde7,0371c…"
checkbox input "true"
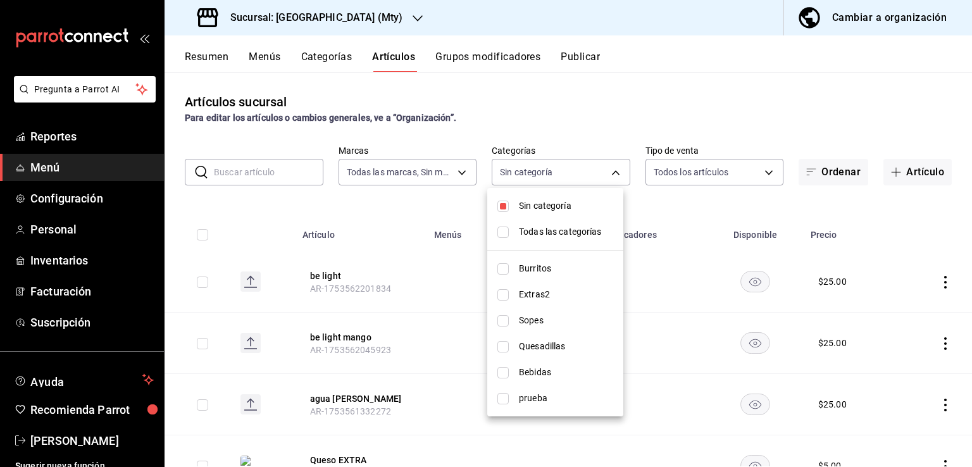
checkbox input "true"
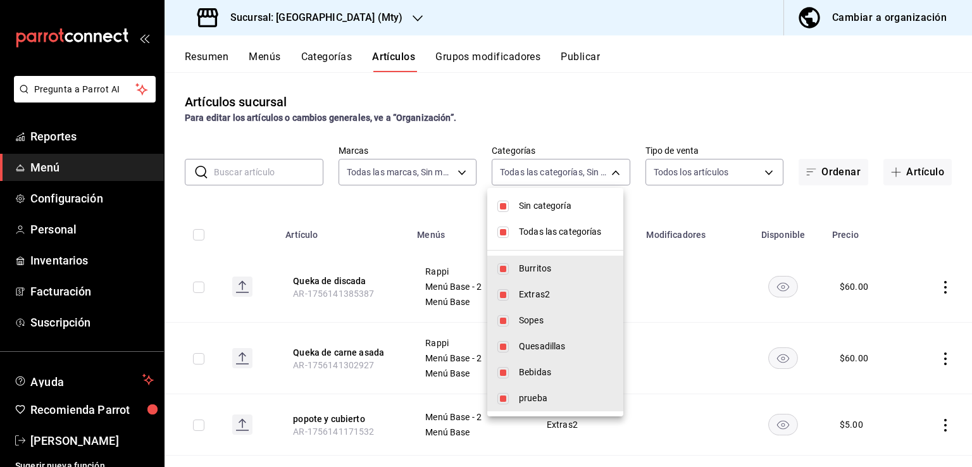
click at [506, 233] on input "checkbox" at bounding box center [503, 232] width 11 height 11
checkbox input "false"
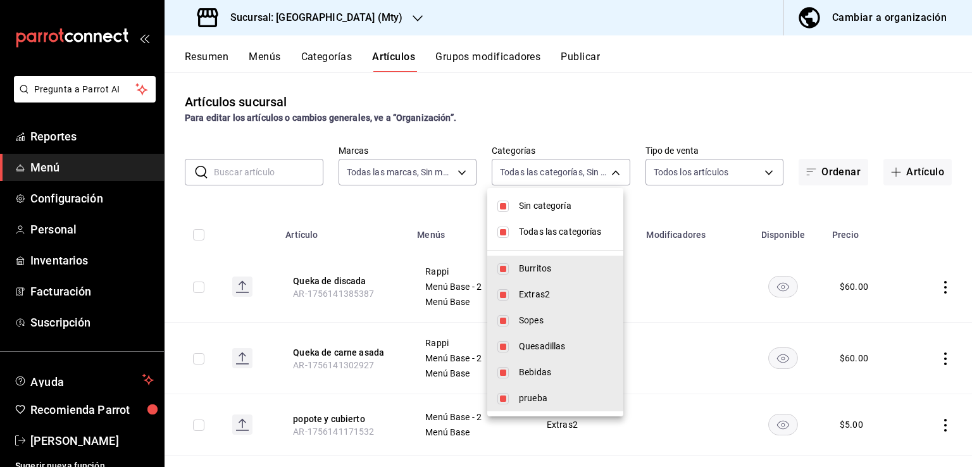
checkbox input "false"
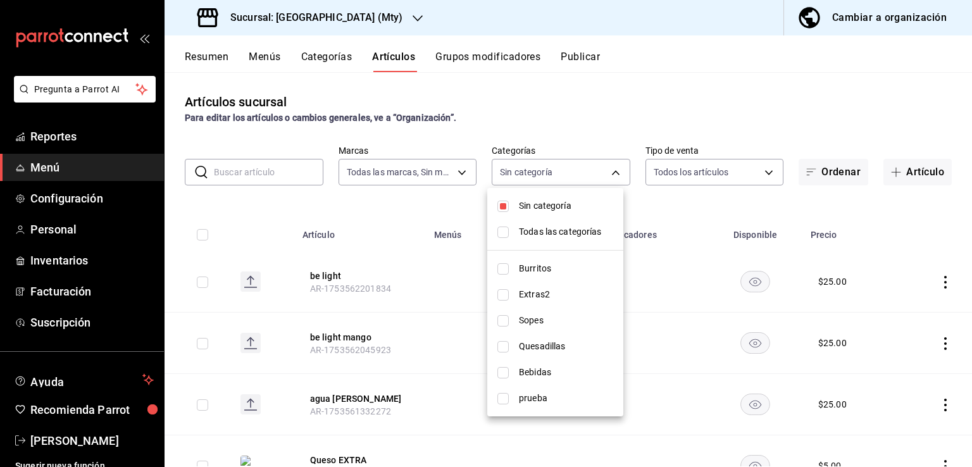
click at [502, 375] on input "checkbox" at bounding box center [503, 372] width 11 height 11
checkbox input "true"
type input "957f9850-1420-41c9-9802-10b650d974ca"
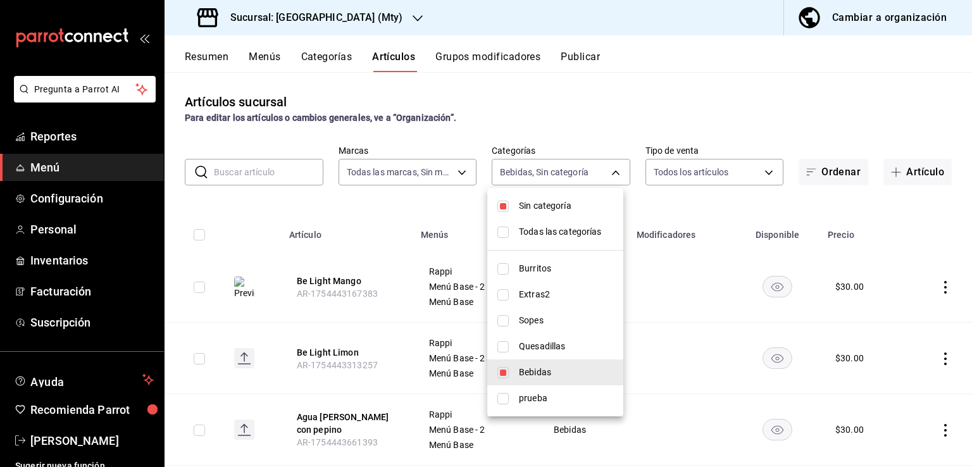
click at [968, 160] on div at bounding box center [486, 233] width 972 height 467
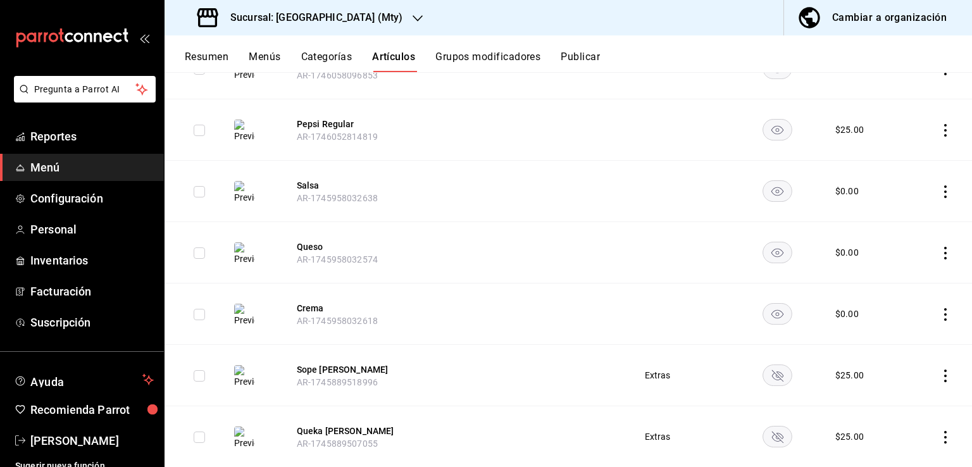
scroll to position [3068, 0]
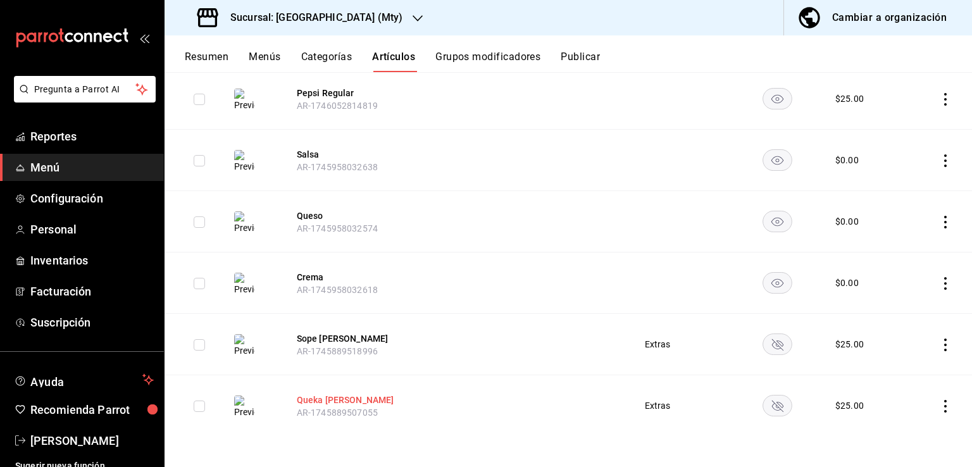
click at [344, 401] on button "Queka Flor de Calabaza" at bounding box center [347, 400] width 101 height 13
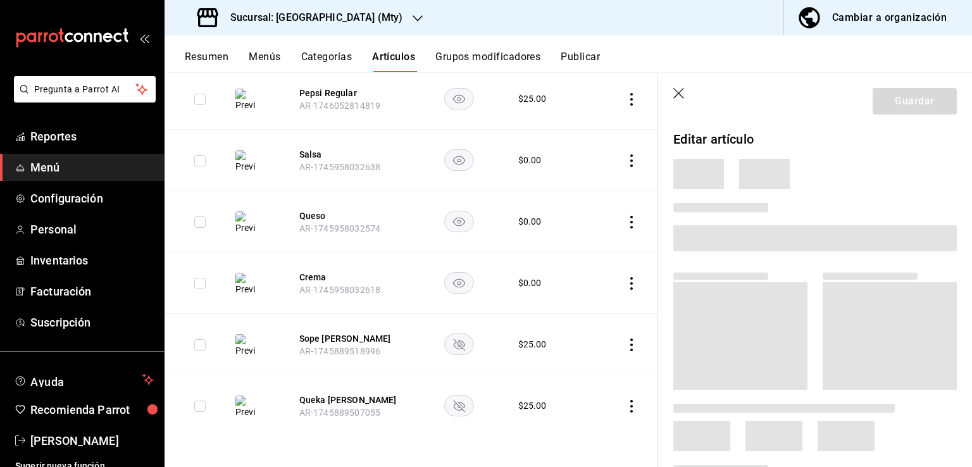
scroll to position [2909, 0]
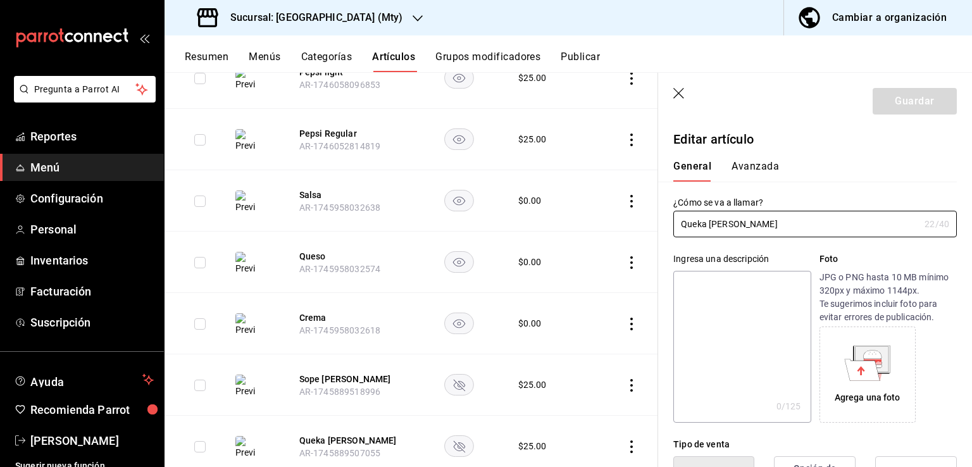
type input "$25.00"
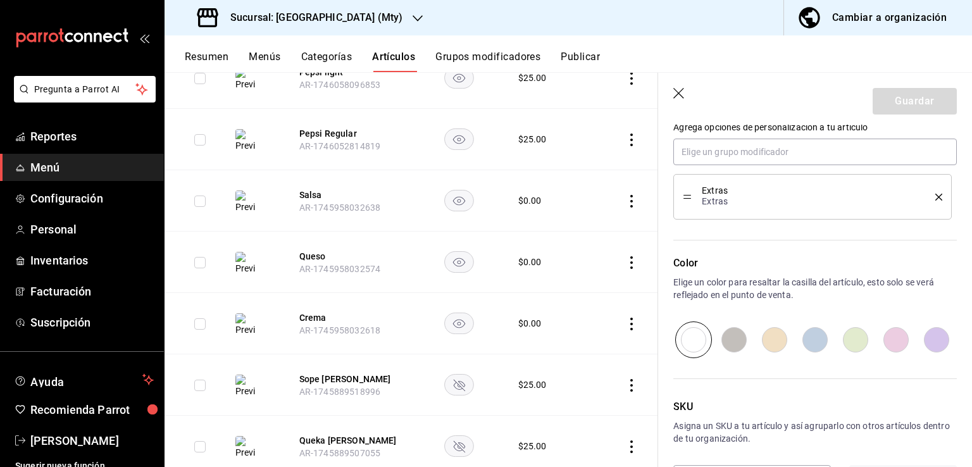
scroll to position [551, 0]
click at [680, 94] on icon "button" at bounding box center [680, 94] width 13 height 13
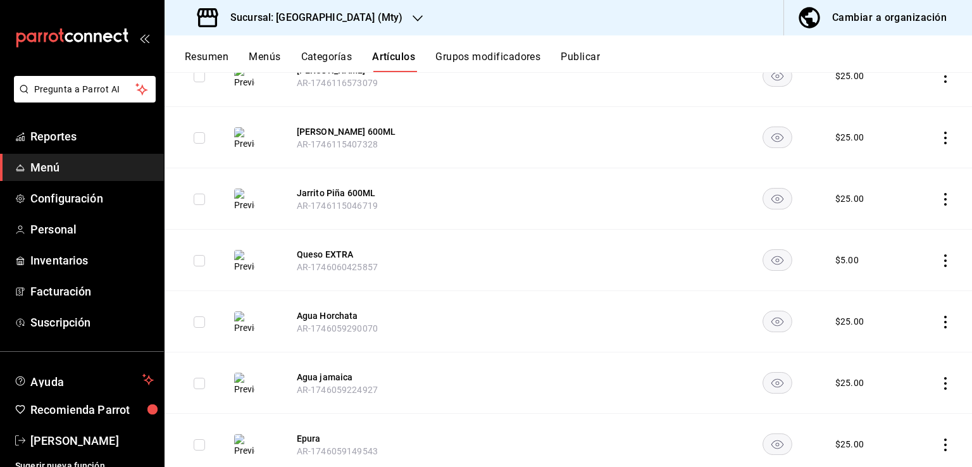
scroll to position [2436, 0]
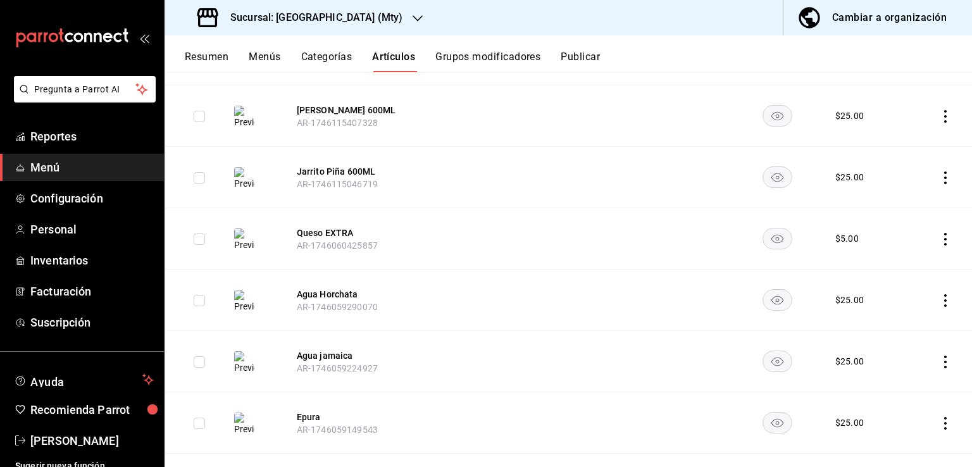
click at [261, 56] on button "Menús" at bounding box center [265, 62] width 32 height 22
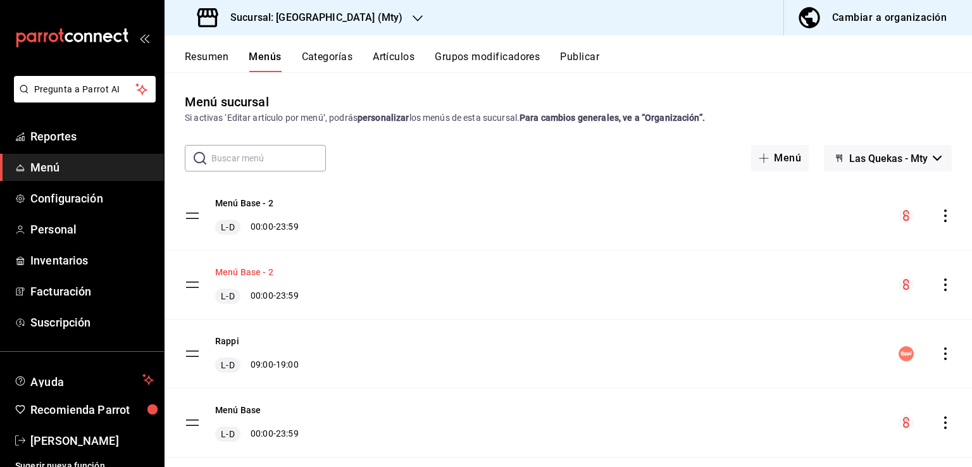
click at [260, 270] on button "Menú Base - 2" at bounding box center [244, 272] width 58 height 13
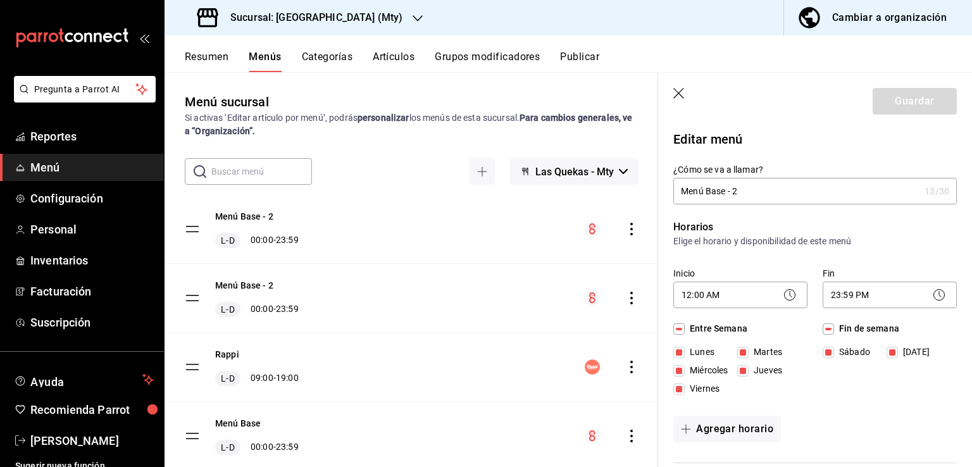
click at [319, 58] on button "Categorías" at bounding box center [327, 62] width 51 height 22
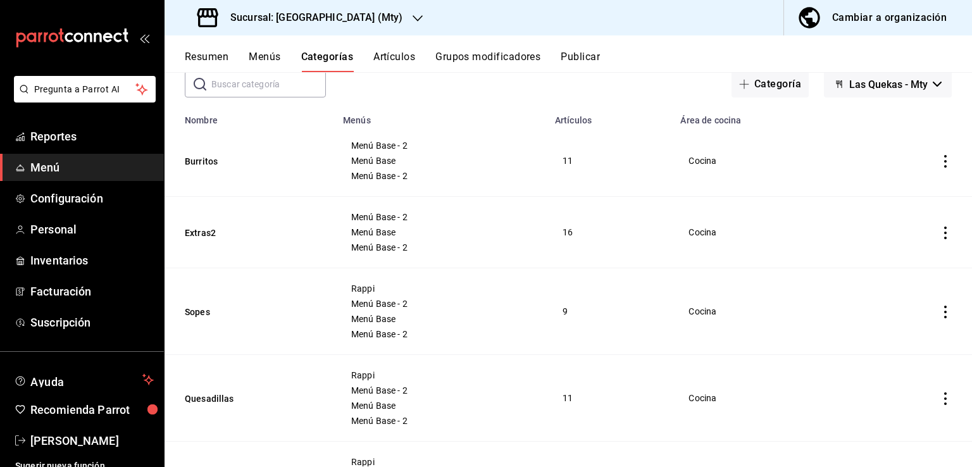
scroll to position [166, 0]
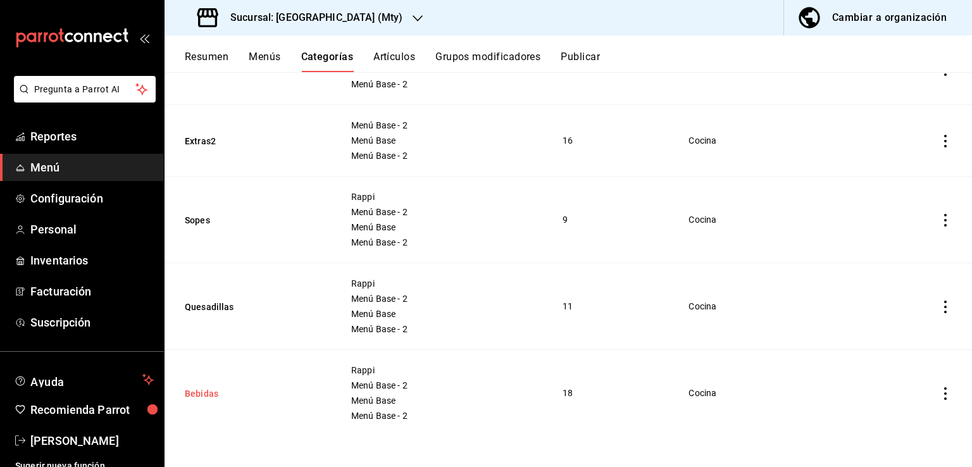
click at [213, 388] on button "Bebidas" at bounding box center [248, 393] width 127 height 13
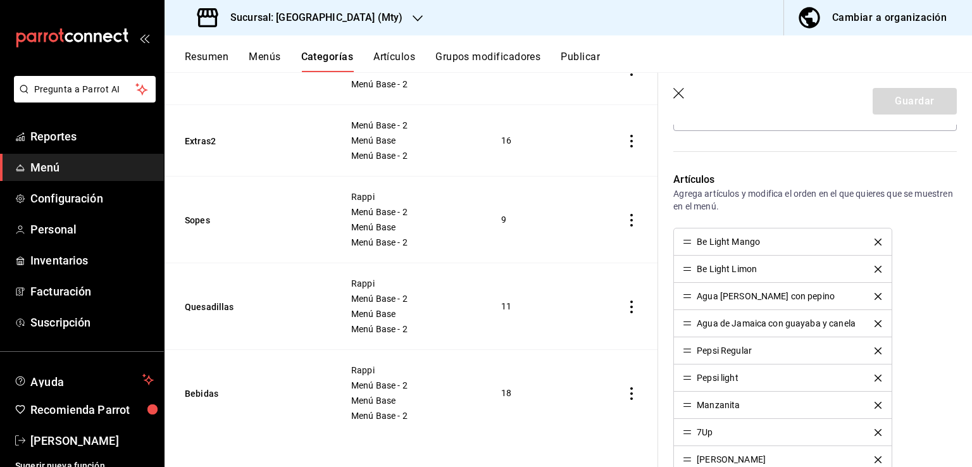
scroll to position [316, 0]
click at [207, 396] on button "Bebidas" at bounding box center [248, 393] width 127 height 13
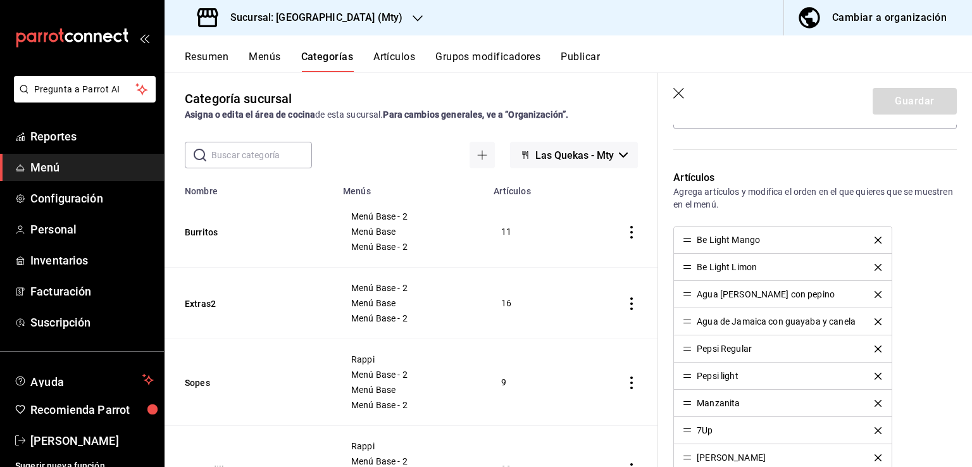
scroll to position [0, 0]
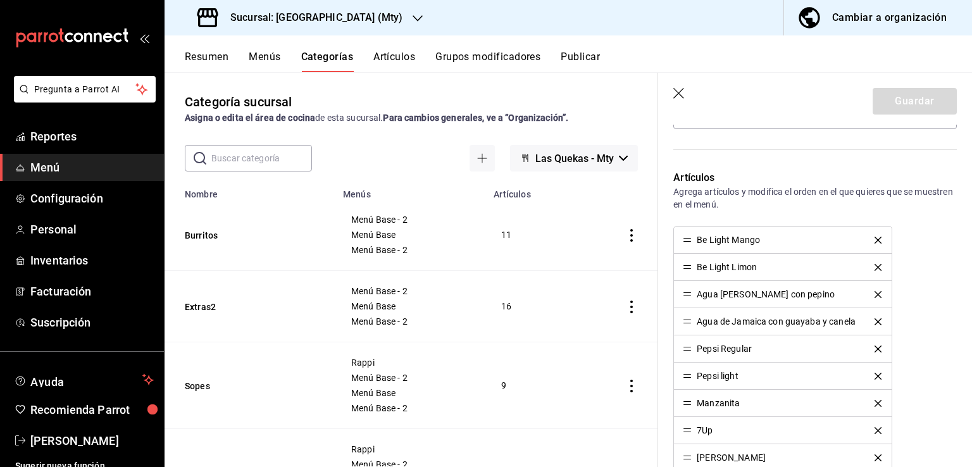
click at [399, 60] on button "Artículos" at bounding box center [394, 62] width 42 height 22
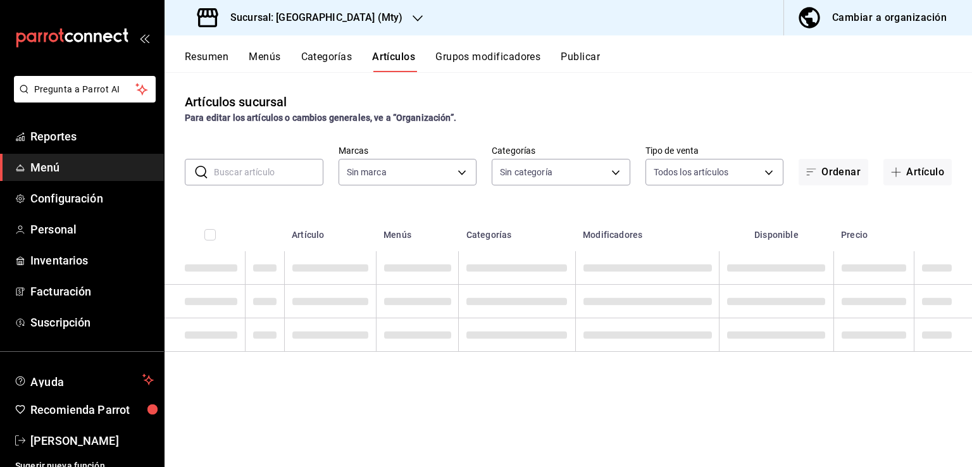
type input "eeb6ea17-fe7d-4f68-9932-f33fb42bf8d1"
type input "835cc6e1-1bdb-4aae-95fc-1d158cfb171b,dbb648f0-bb07-4eec-8b78-83c301d0dde7,0371c…"
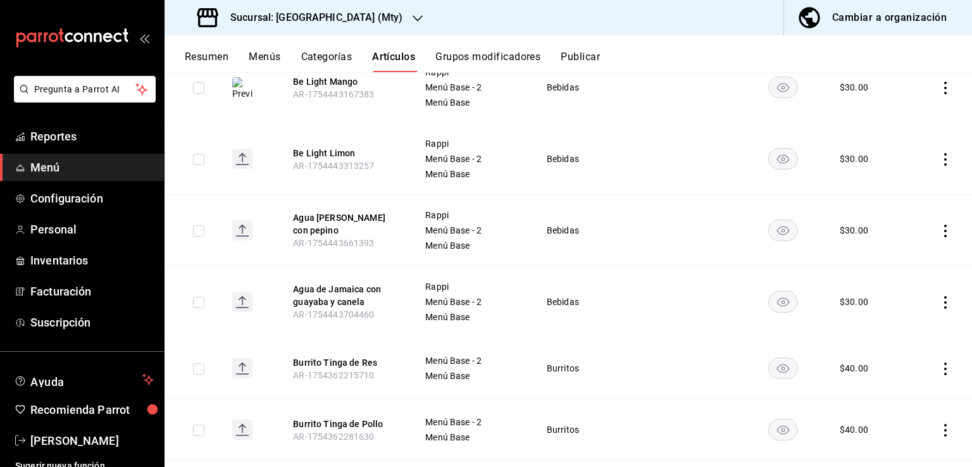
scroll to position [517, 0]
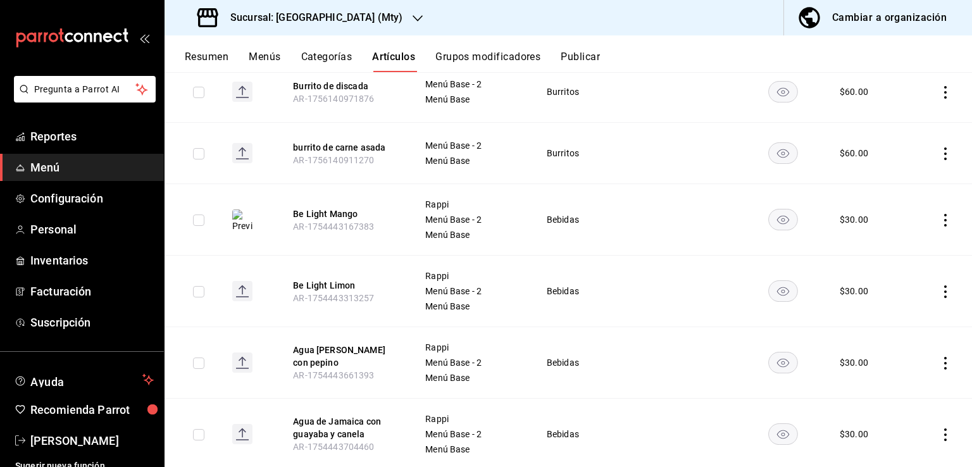
click at [341, 51] on button "Categorías" at bounding box center [326, 62] width 51 height 22
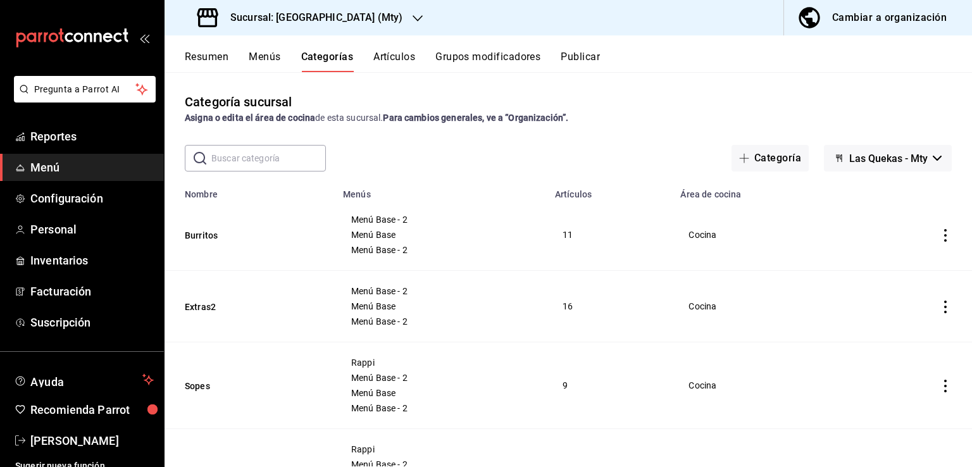
click at [266, 57] on button "Menús" at bounding box center [265, 62] width 32 height 22
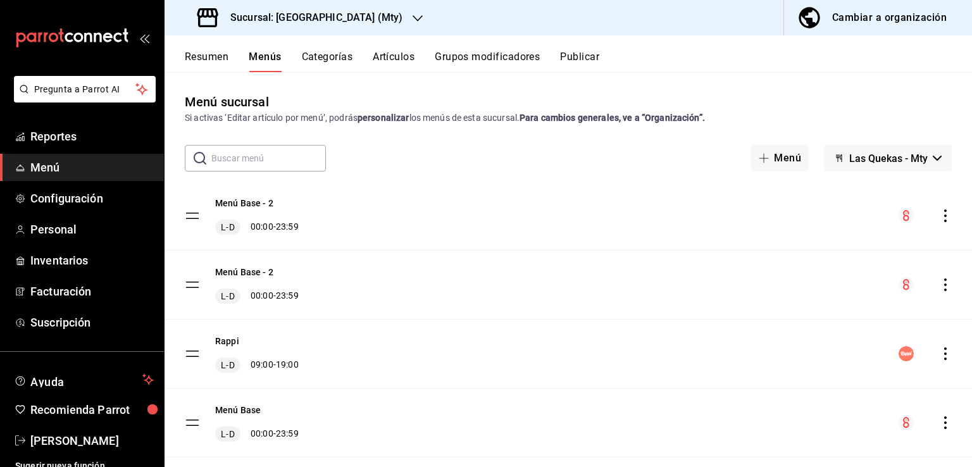
click at [215, 63] on button "Resumen" at bounding box center [207, 62] width 44 height 22
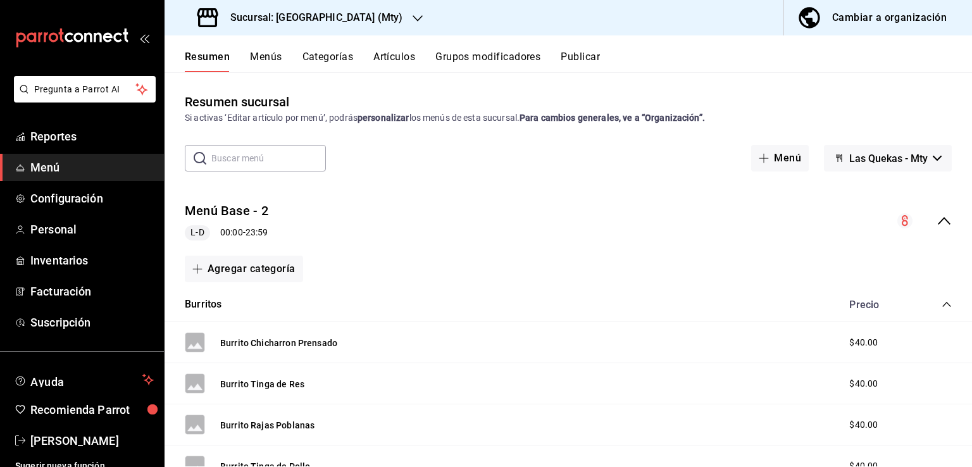
click at [941, 222] on icon "collapse-menu-row" at bounding box center [944, 220] width 15 height 15
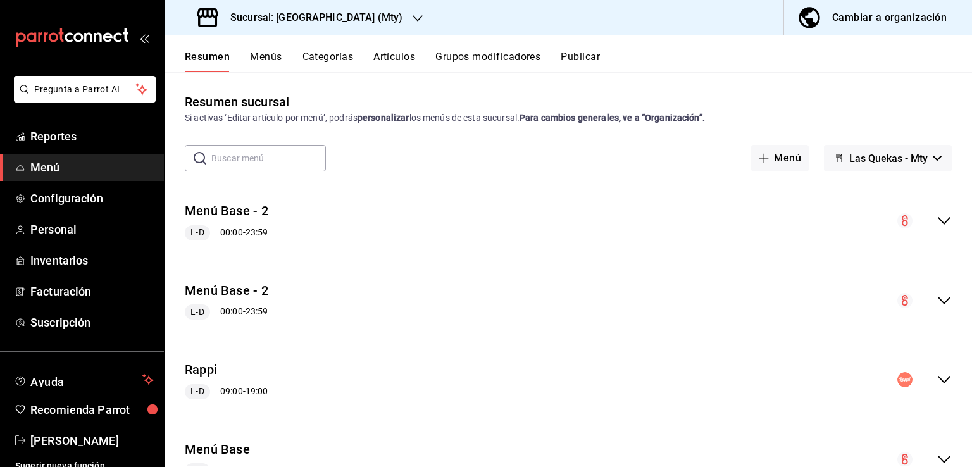
click at [937, 303] on icon "collapse-menu-row" at bounding box center [944, 300] width 15 height 15
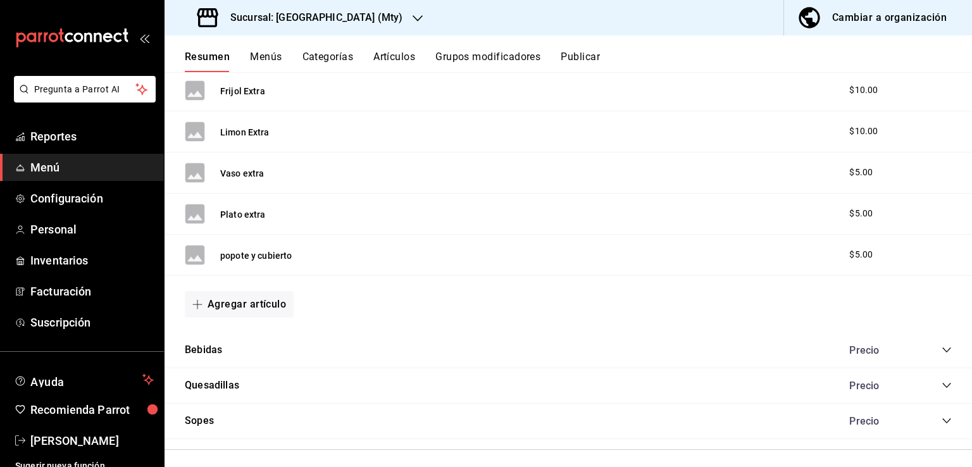
scroll to position [1492, 0]
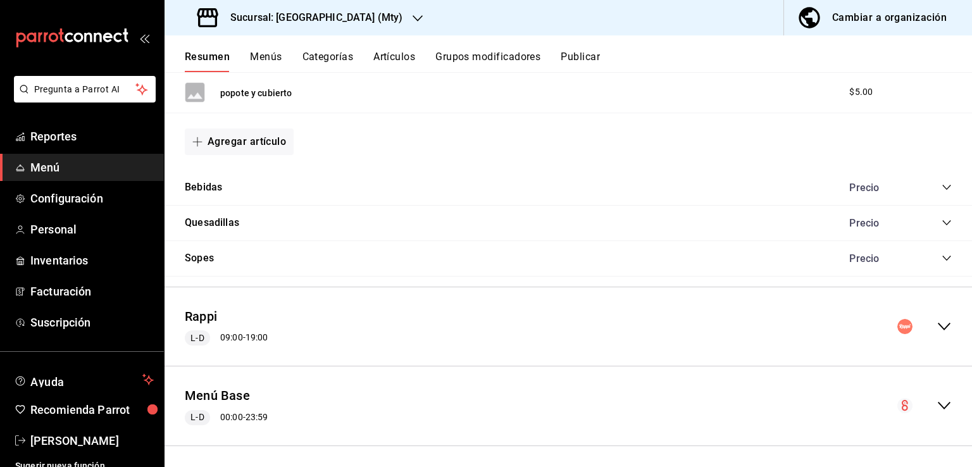
click at [209, 182] on button "Bebidas" at bounding box center [203, 187] width 37 height 15
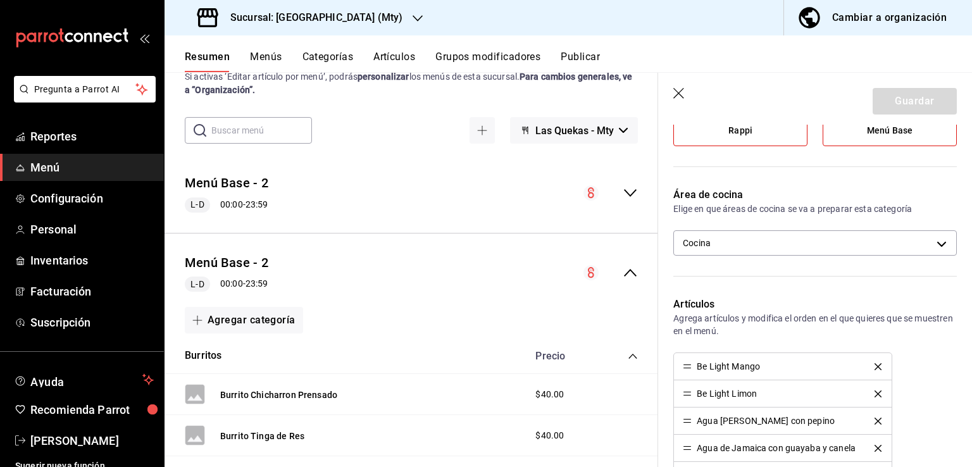
scroll to position [63, 0]
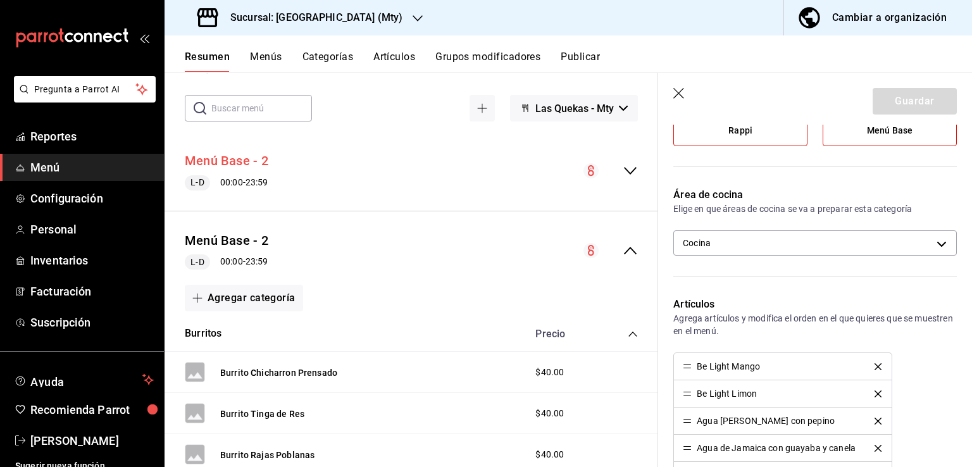
click at [243, 158] on button "Menú Base - 2" at bounding box center [227, 161] width 84 height 18
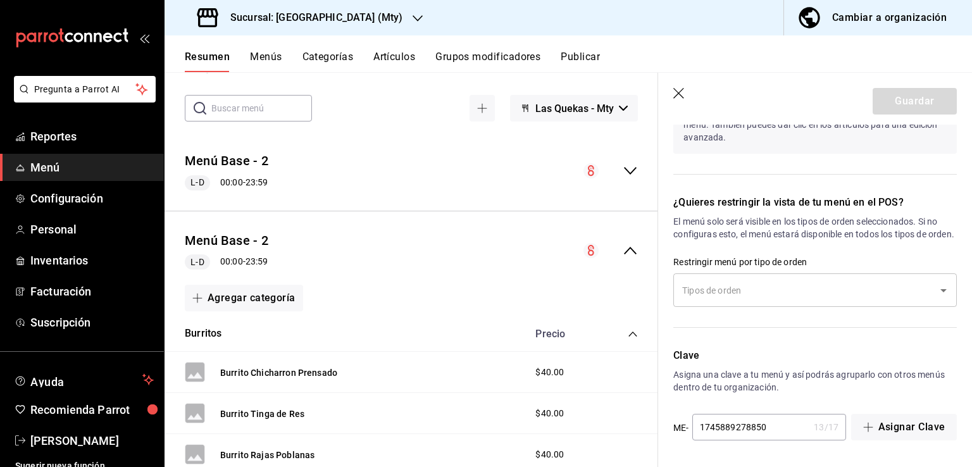
scroll to position [959, 0]
click at [271, 56] on button "Menús" at bounding box center [266, 62] width 32 height 22
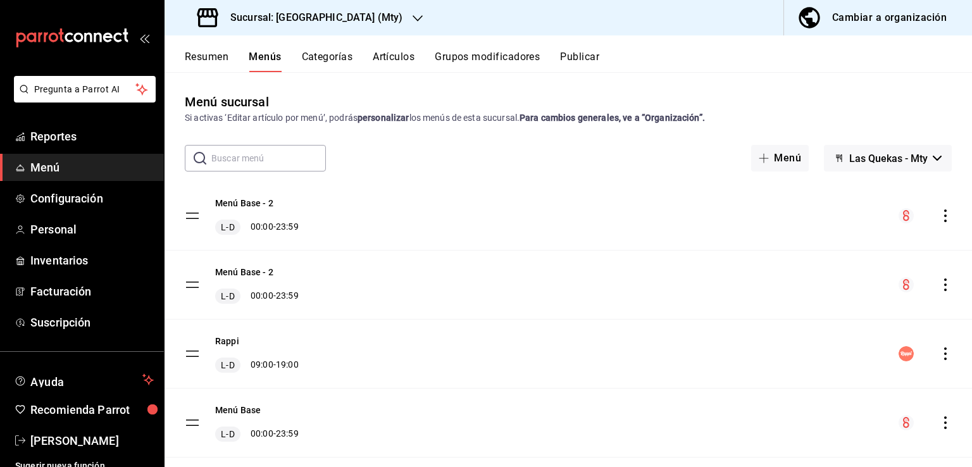
click at [346, 59] on button "Categorías" at bounding box center [327, 62] width 51 height 22
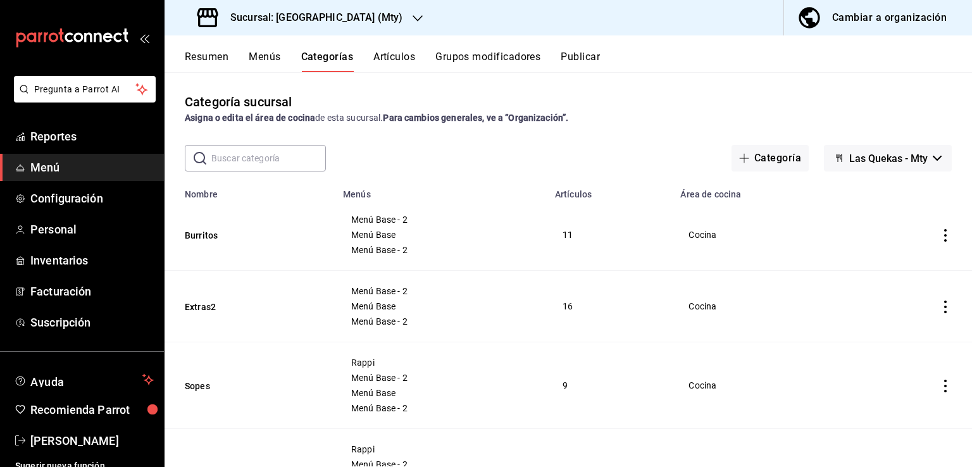
click at [265, 164] on input "text" at bounding box center [268, 158] width 115 height 25
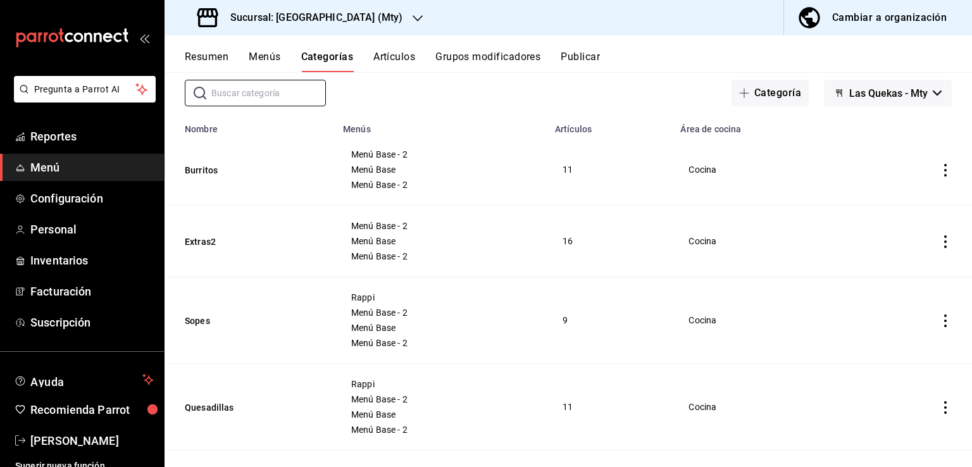
scroll to position [166, 0]
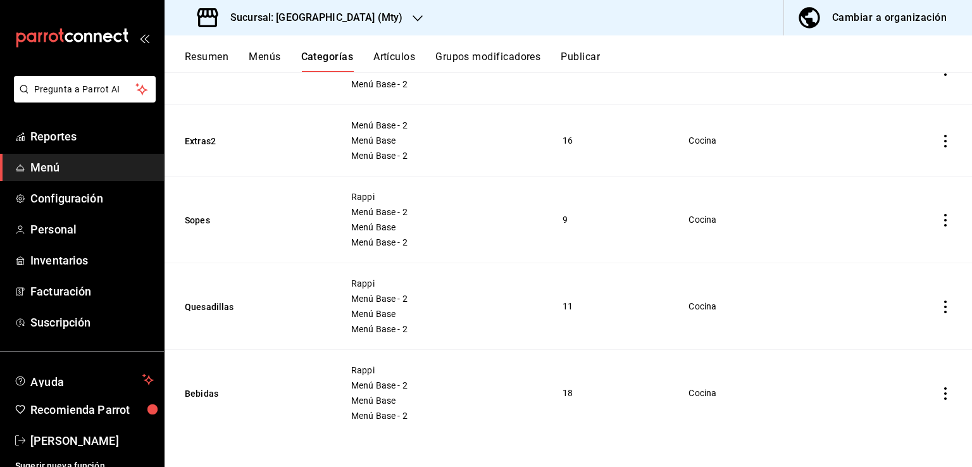
click at [399, 59] on button "Artículos" at bounding box center [394, 62] width 42 height 22
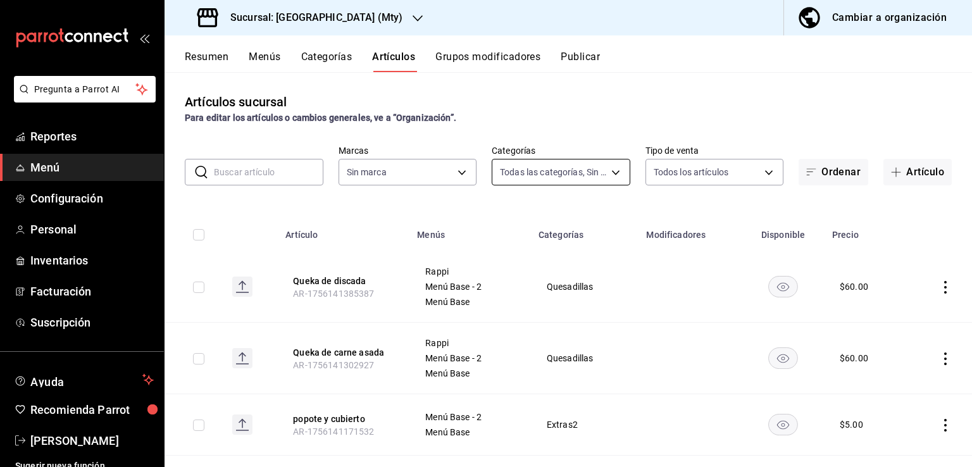
type input "835cc6e1-1bdb-4aae-95fc-1d158cfb171b,dbb648f0-bb07-4eec-8b78-83c301d0dde7,0371c…"
type input "eeb6ea17-fe7d-4f68-9932-f33fb42bf8d1"
click at [544, 178] on body "Pregunta a Parrot AI Reportes Menú Configuración Personal Inventarios Facturaci…" at bounding box center [486, 233] width 972 height 467
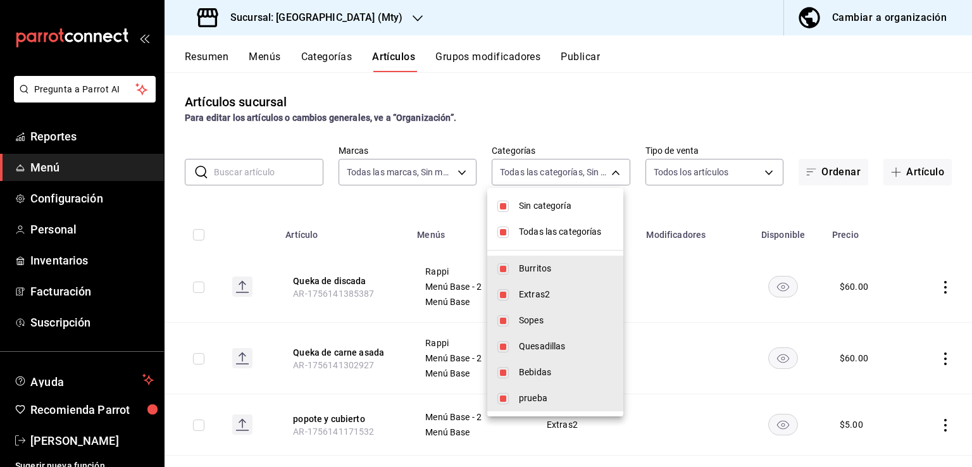
click at [501, 233] on input "checkbox" at bounding box center [503, 232] width 11 height 11
checkbox input "false"
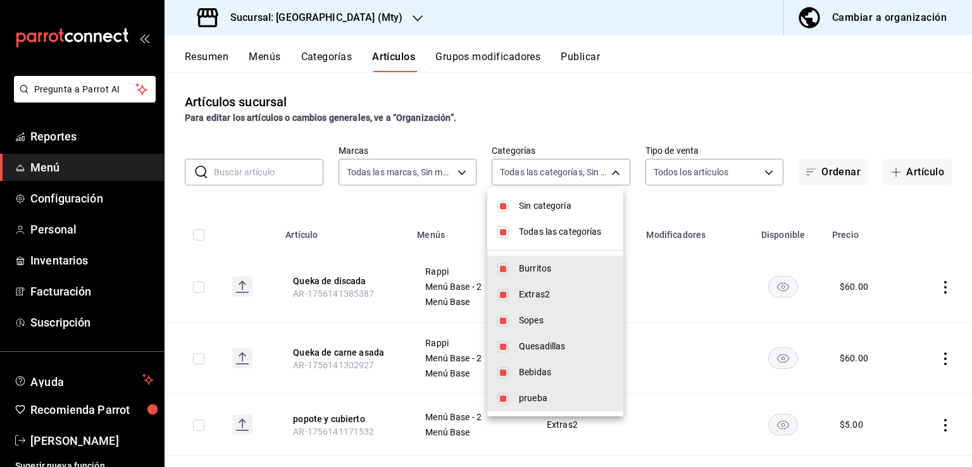
checkbox input "false"
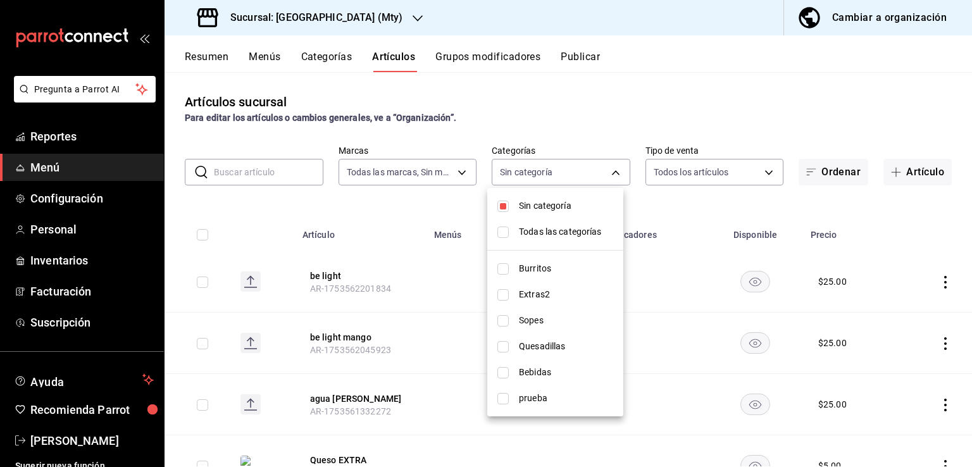
click at [506, 373] on input "checkbox" at bounding box center [503, 372] width 11 height 11
checkbox input "true"
type input "957f9850-1420-41c9-9802-10b650d974ca"
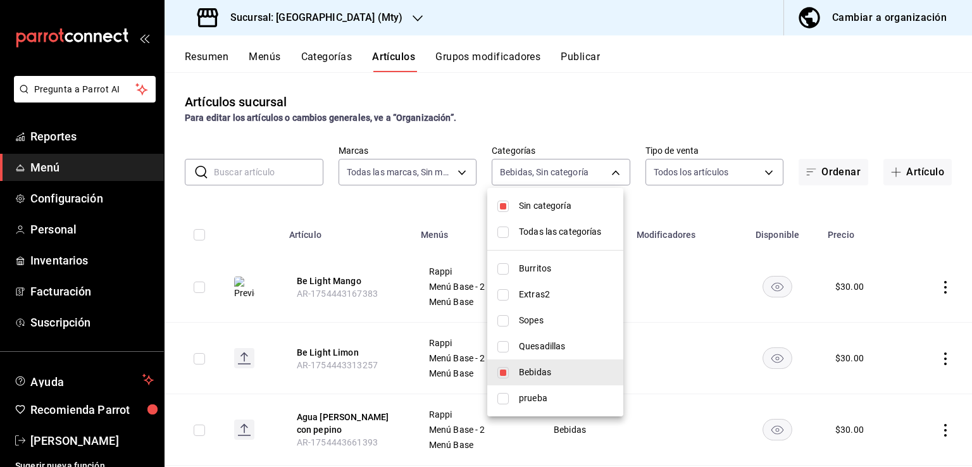
click at [685, 361] on div at bounding box center [486, 233] width 972 height 467
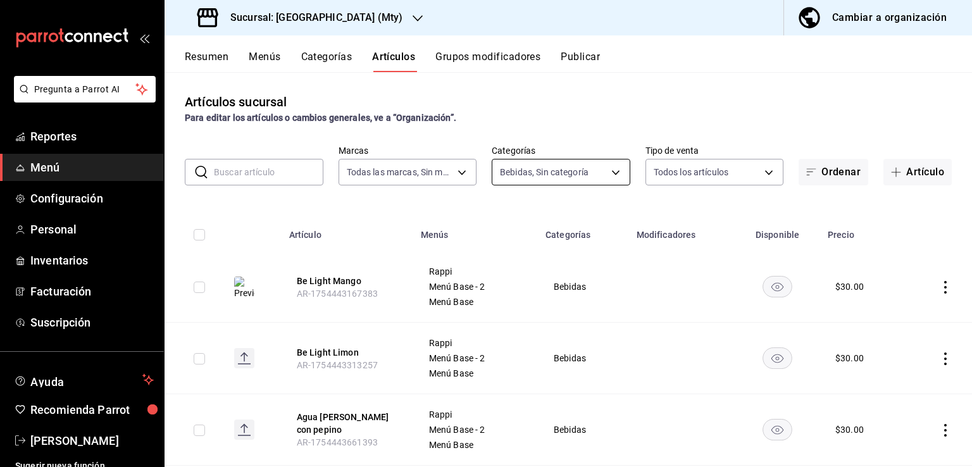
click at [591, 173] on body "Pregunta a Parrot AI Reportes Menú Configuración Personal Inventarios Facturaci…" at bounding box center [486, 233] width 972 height 467
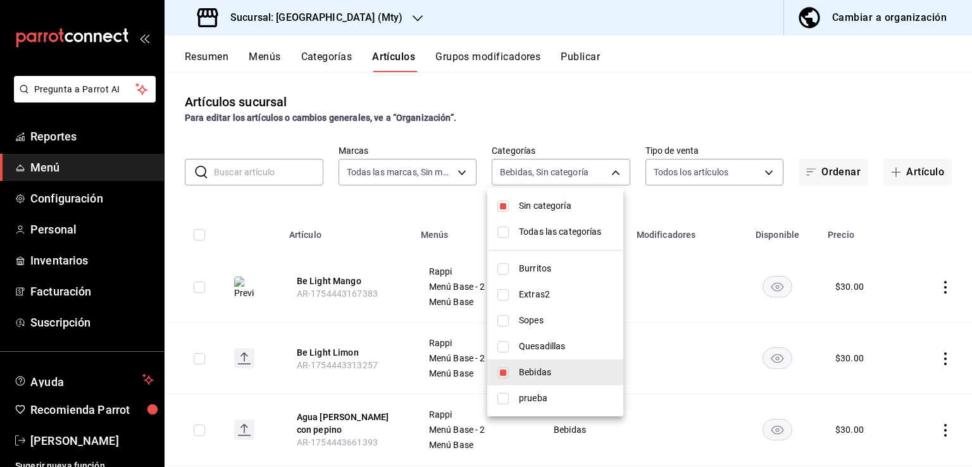
click at [503, 206] on input "checkbox" at bounding box center [503, 206] width 11 height 11
checkbox input "false"
click at [651, 76] on div at bounding box center [486, 233] width 972 height 467
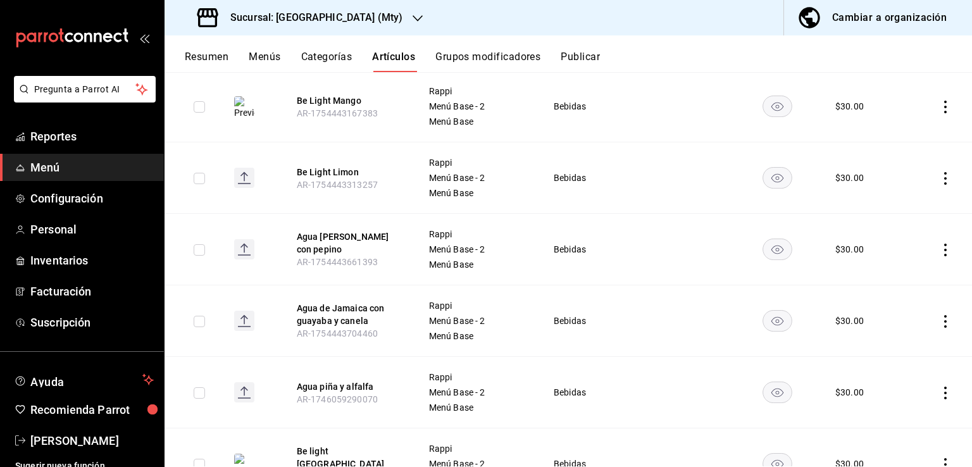
scroll to position [213, 0]
